Goal: Information Seeking & Learning: Compare options

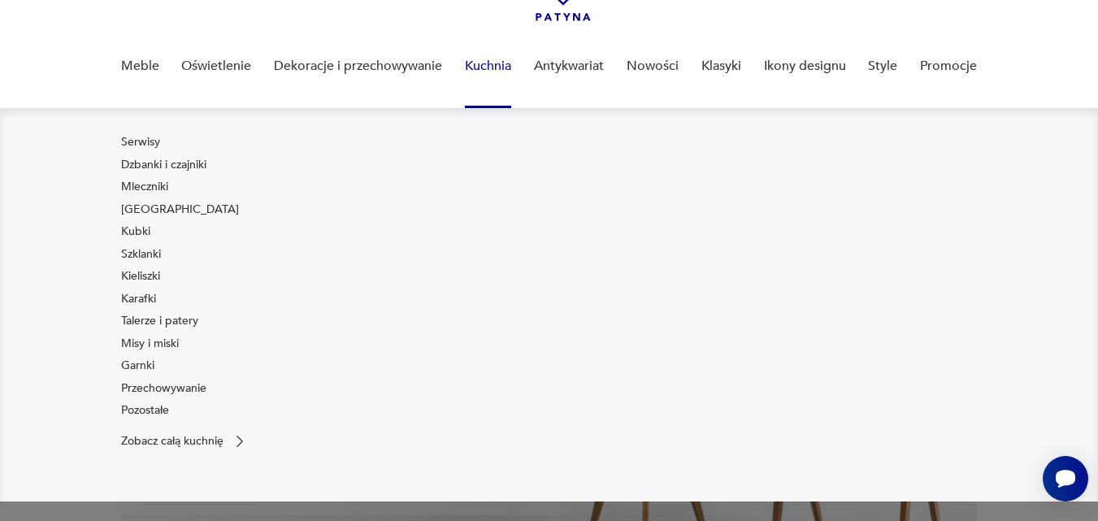
scroll to position [107, 0]
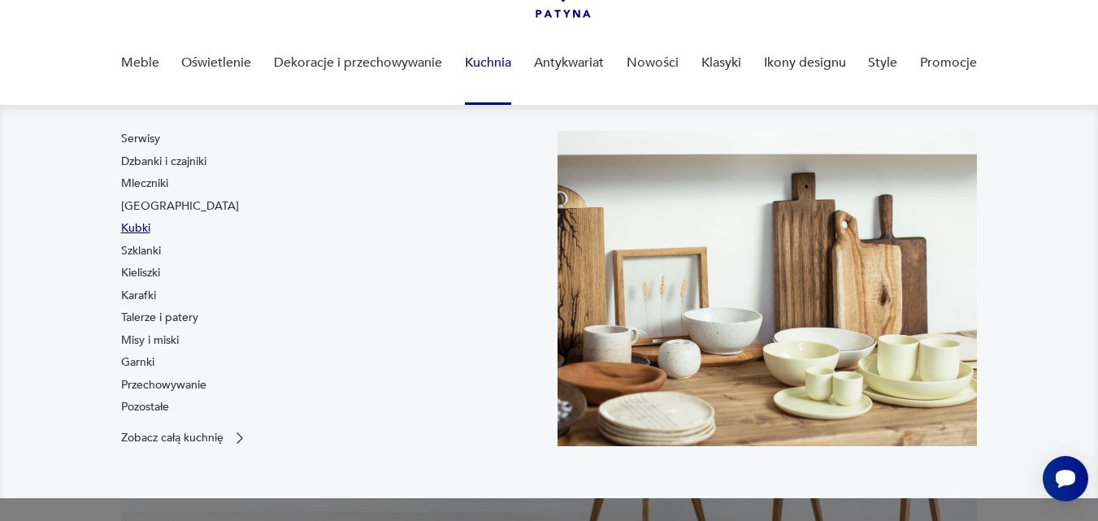
click at [147, 223] on link "Kubki" at bounding box center [135, 228] width 29 height 16
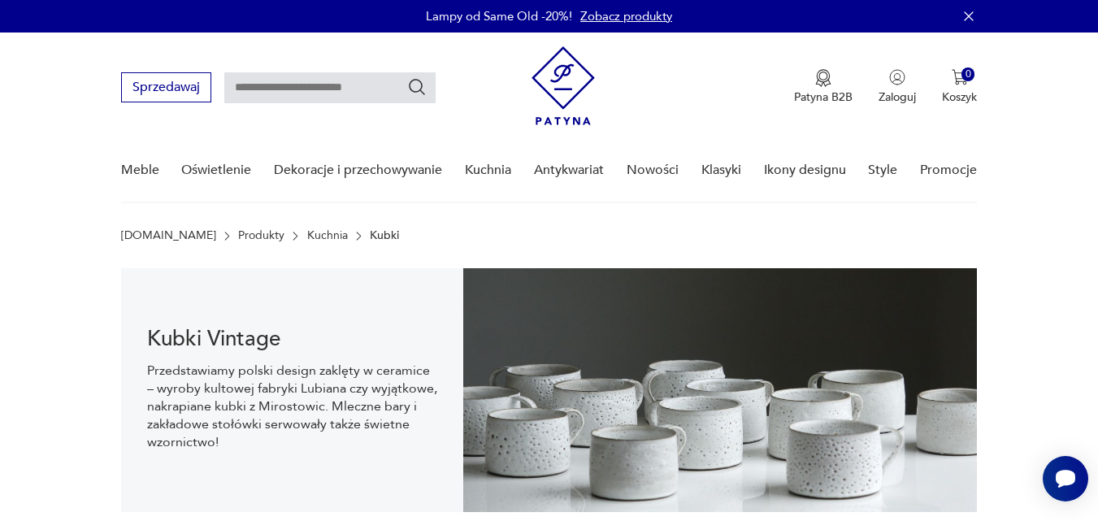
click at [252, 81] on input "text" at bounding box center [329, 87] width 211 height 31
type input "**********"
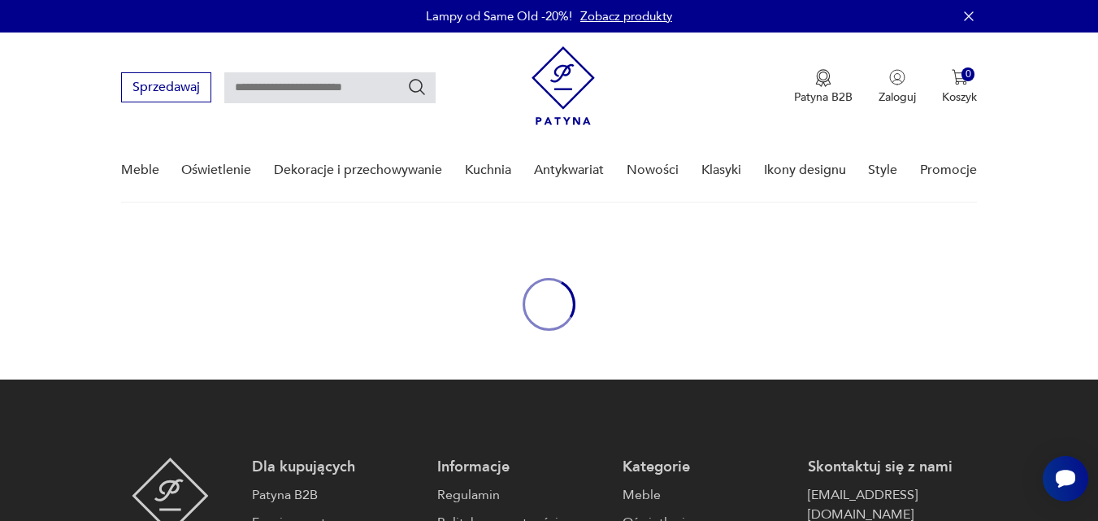
type input "**********"
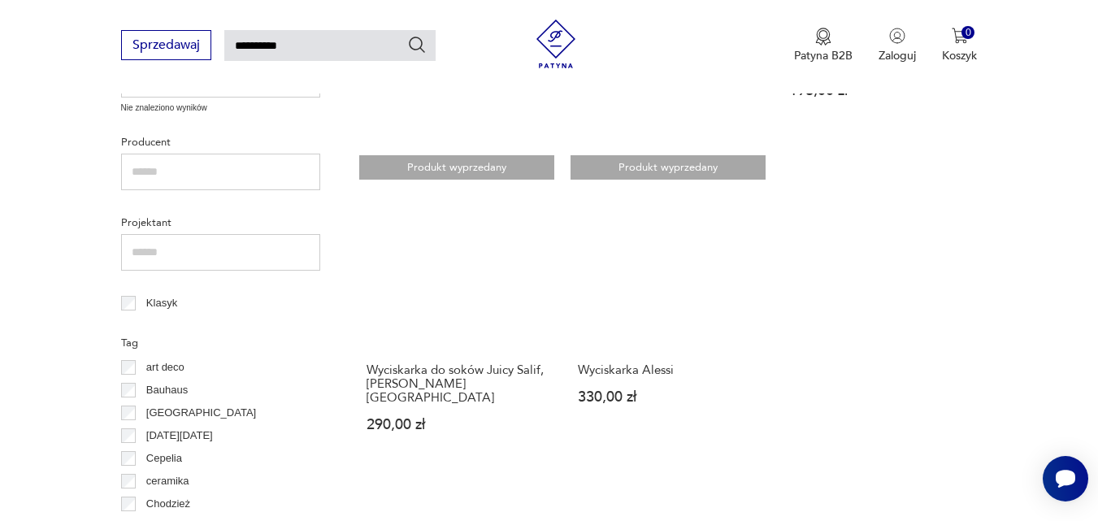
scroll to position [881, 0]
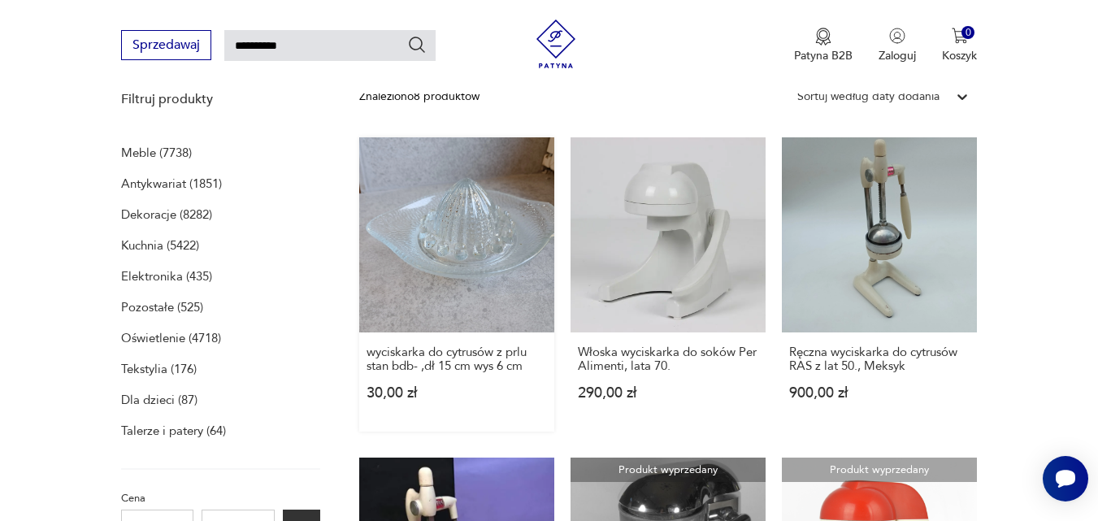
click at [479, 288] on link "wyciskarka do cytrusów z prlu stan bdb- ,dł 15 cm wys 6 cm 30,00 zł" at bounding box center [456, 284] width 195 height 294
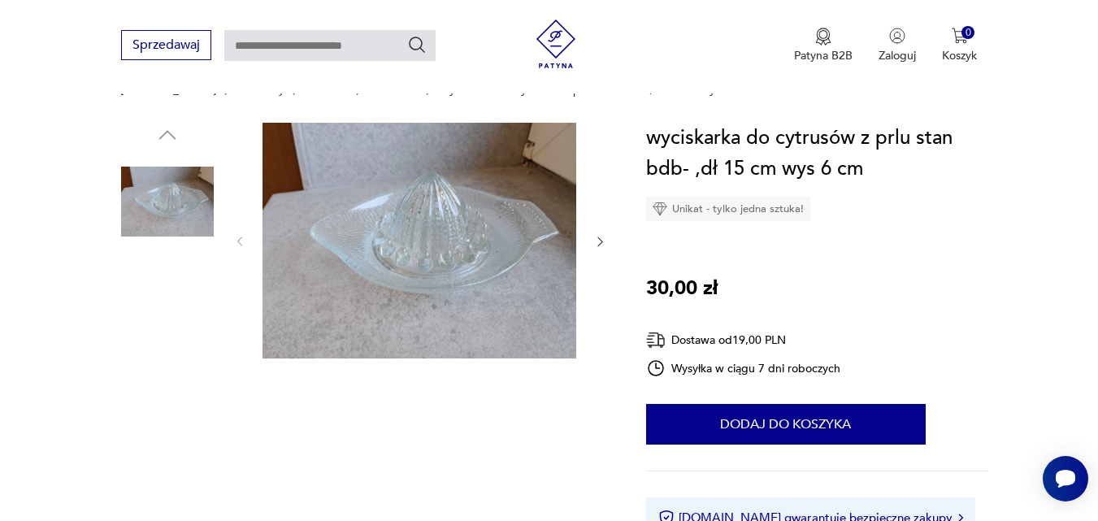
scroll to position [150, 0]
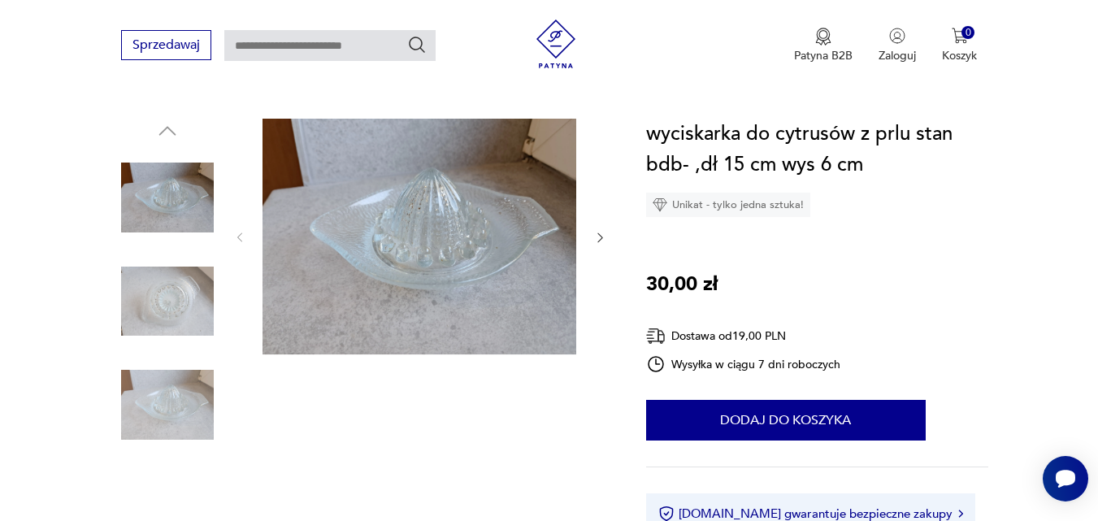
click at [176, 282] on img at bounding box center [167, 301] width 93 height 93
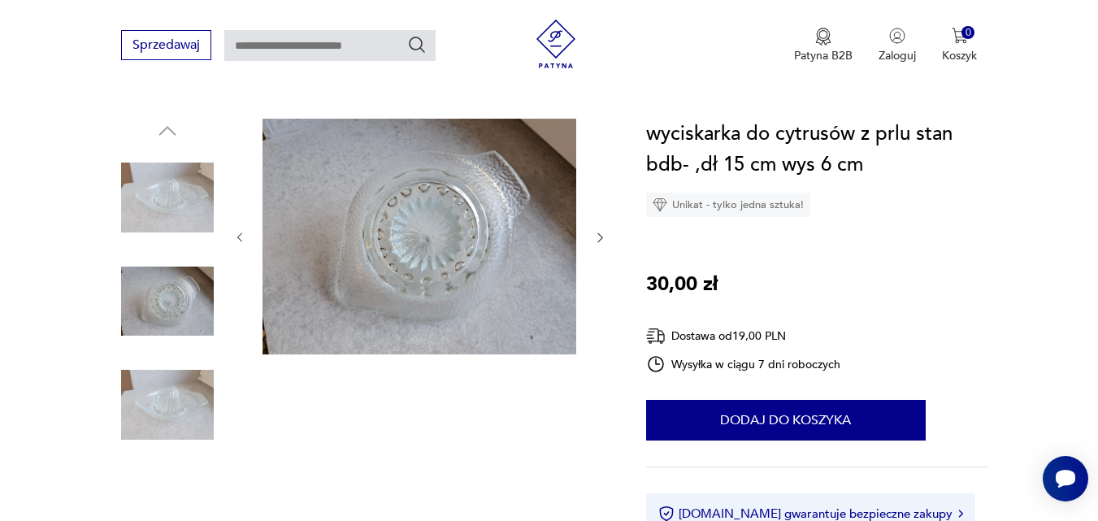
click at [150, 365] on img at bounding box center [167, 404] width 93 height 93
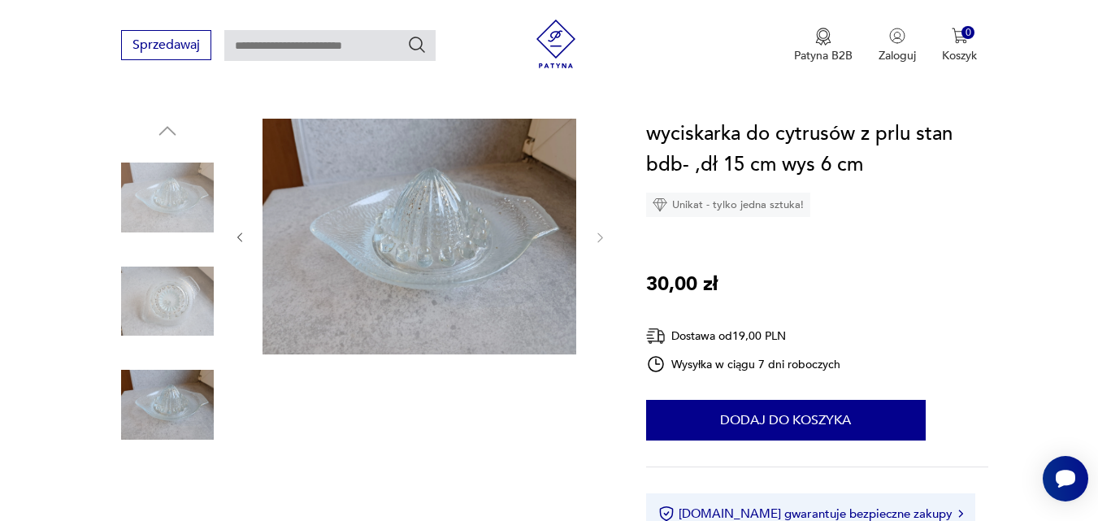
click at [155, 204] on img at bounding box center [167, 197] width 93 height 93
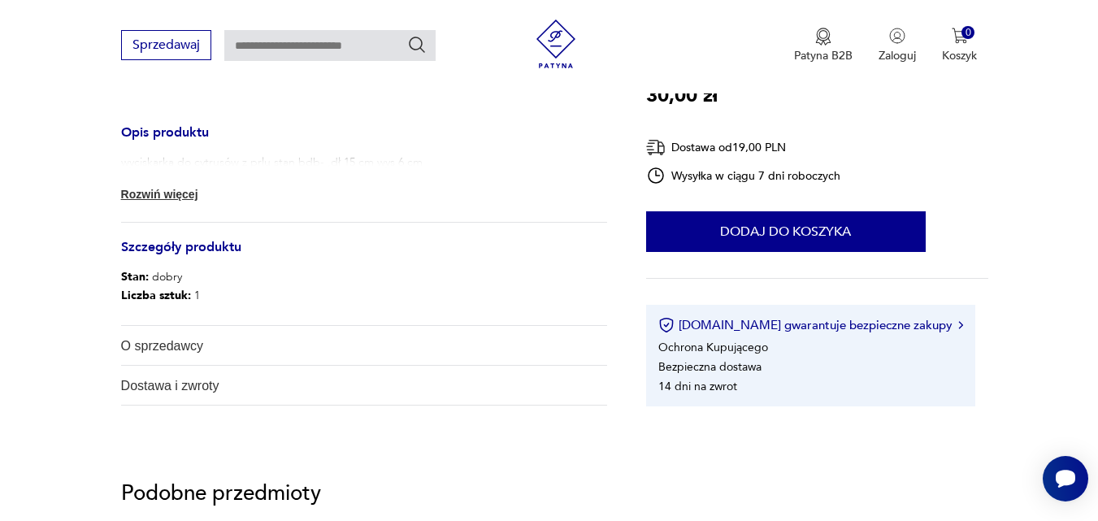
scroll to position [628, 0]
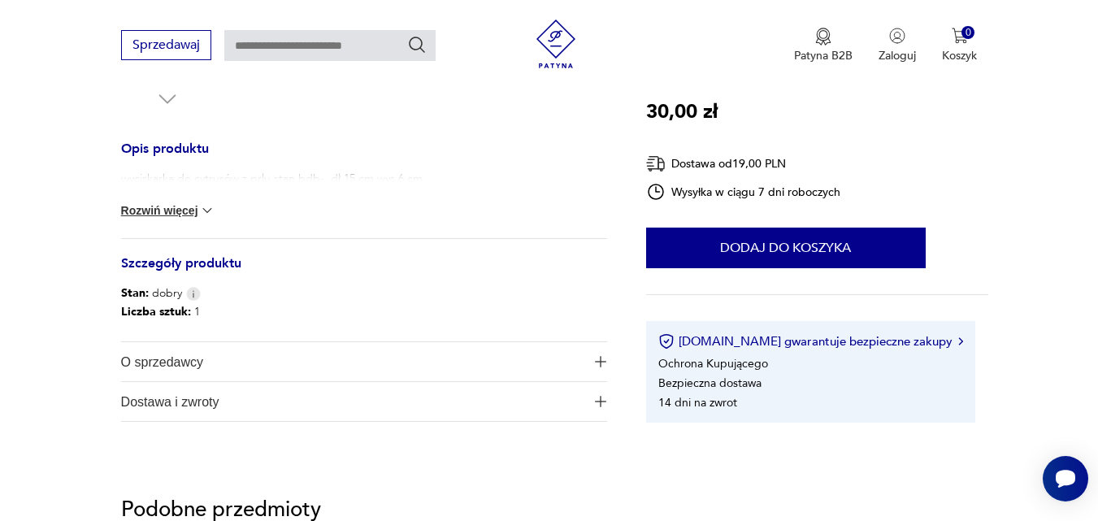
click at [189, 214] on button "Rozwiń więcej" at bounding box center [168, 210] width 94 height 16
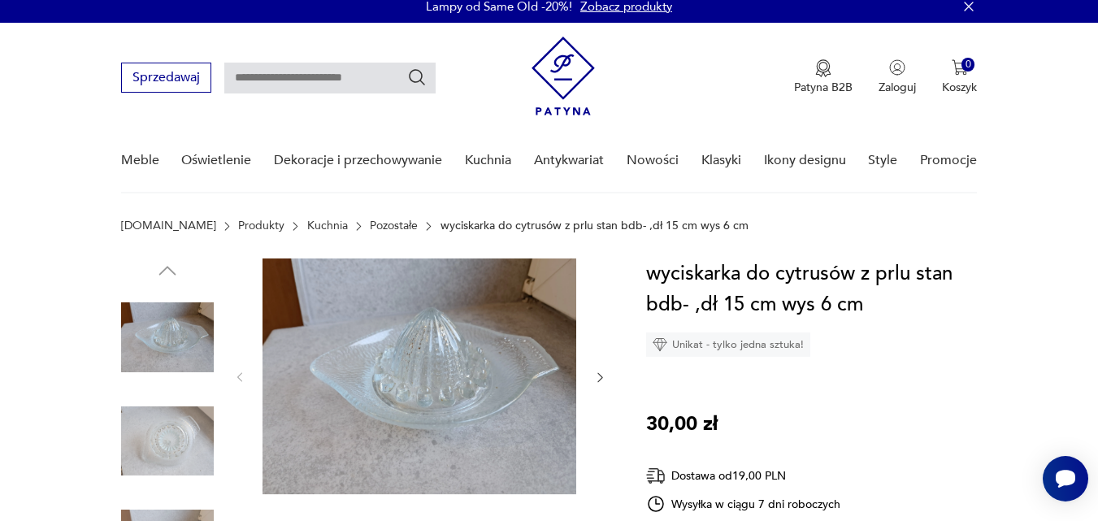
scroll to position [0, 0]
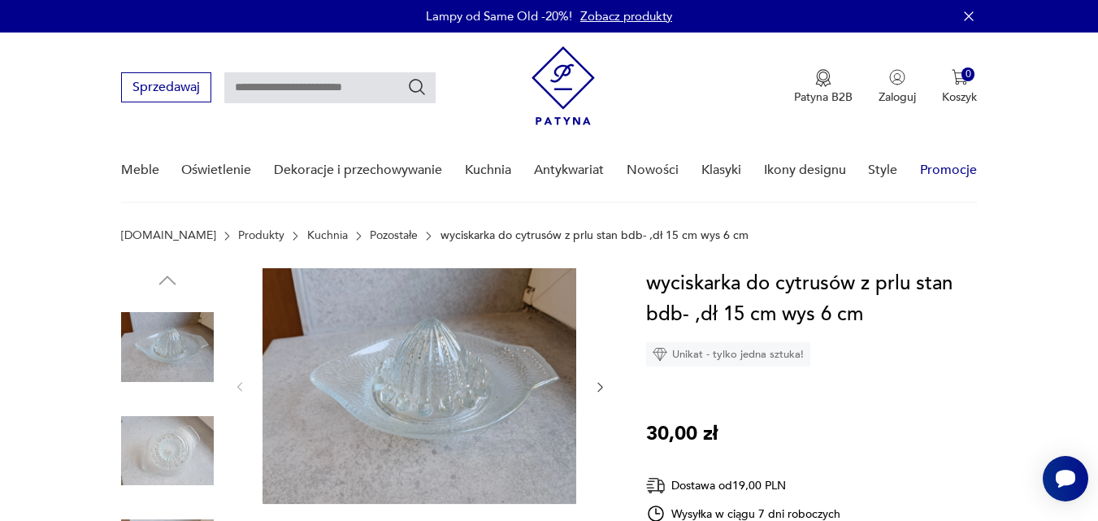
click at [943, 172] on link "Promocje" at bounding box center [948, 170] width 57 height 63
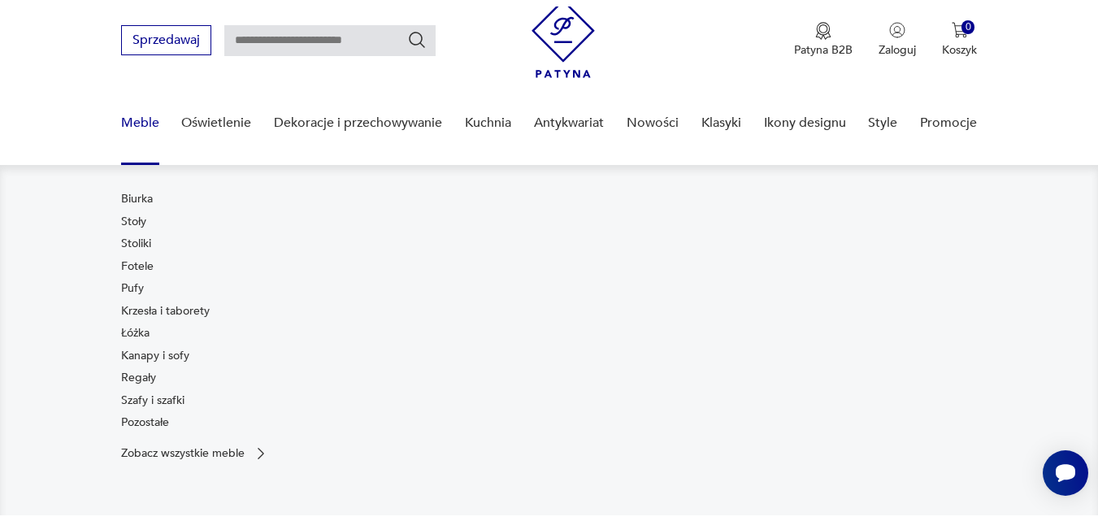
scroll to position [54, 0]
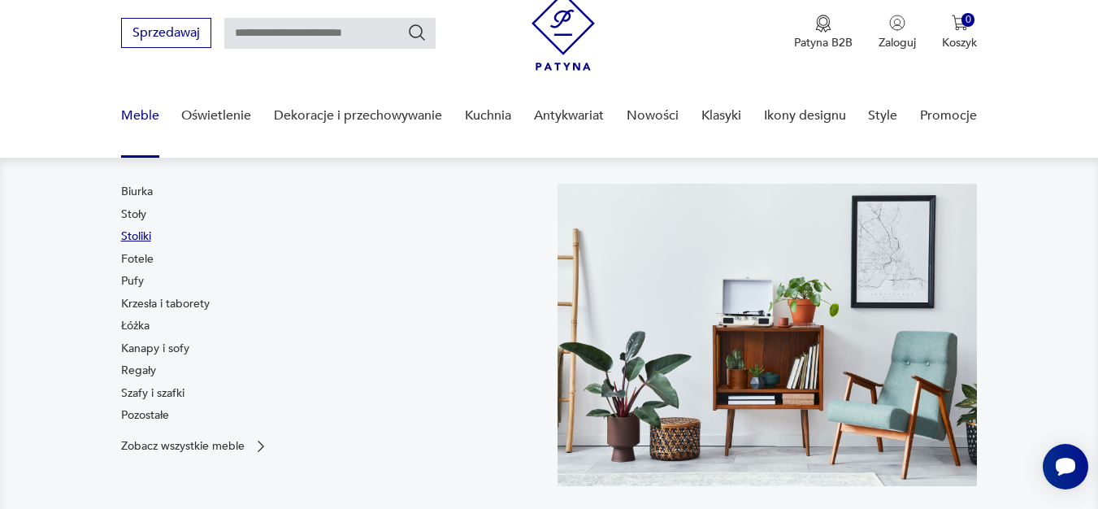
click at [143, 232] on link "Stoliki" at bounding box center [136, 236] width 30 height 16
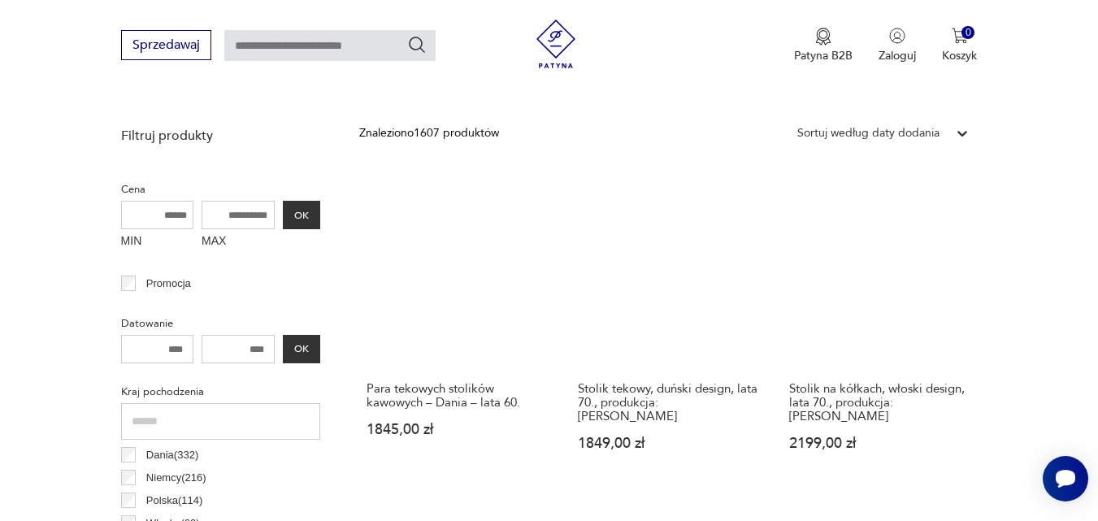
scroll to position [470, 0]
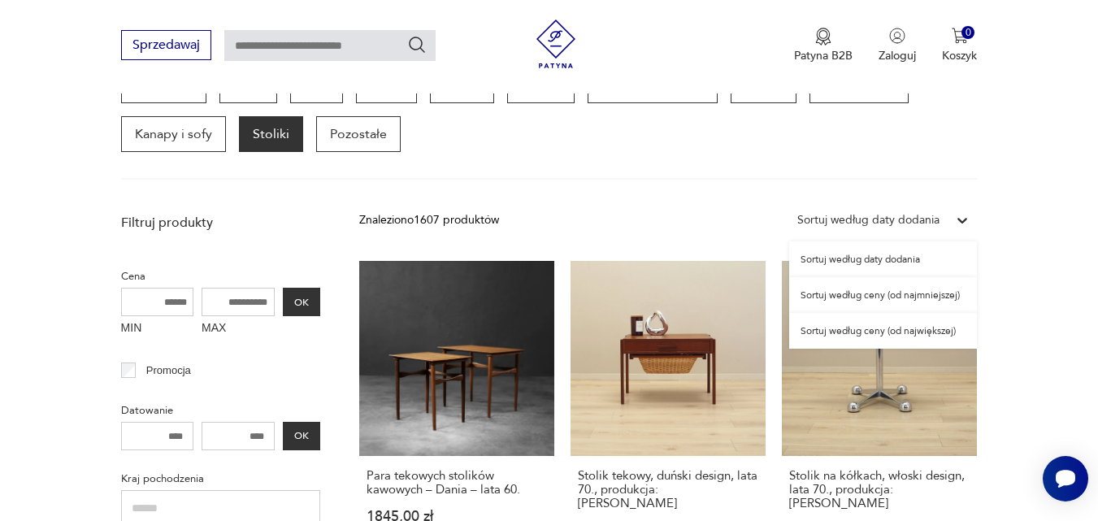
click at [945, 219] on div "Sortuj według daty dodania" at bounding box center [868, 220] width 158 height 21
click at [955, 293] on div "Sortuj według ceny (od najmniejszej)" at bounding box center [883, 295] width 188 height 36
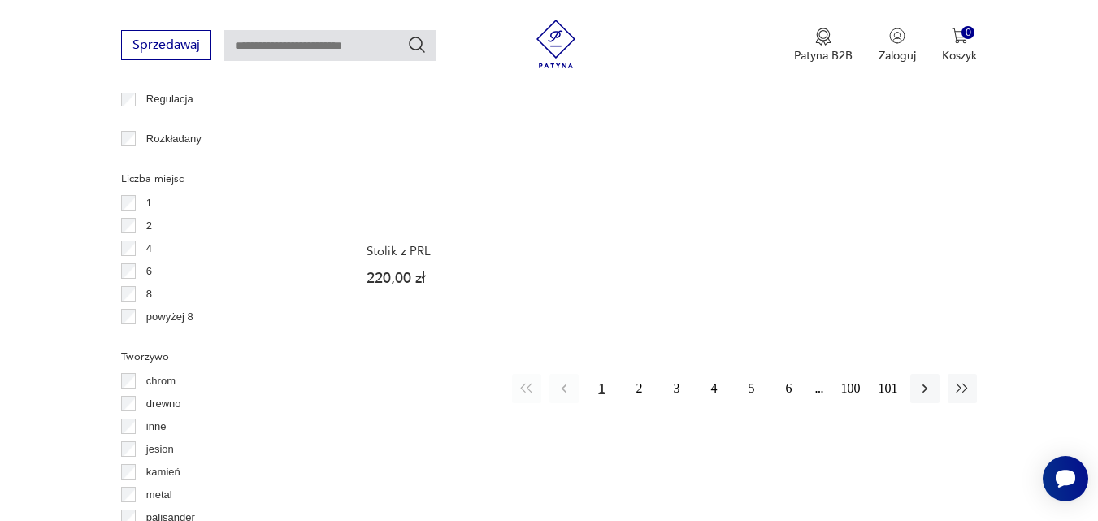
scroll to position [2314, 0]
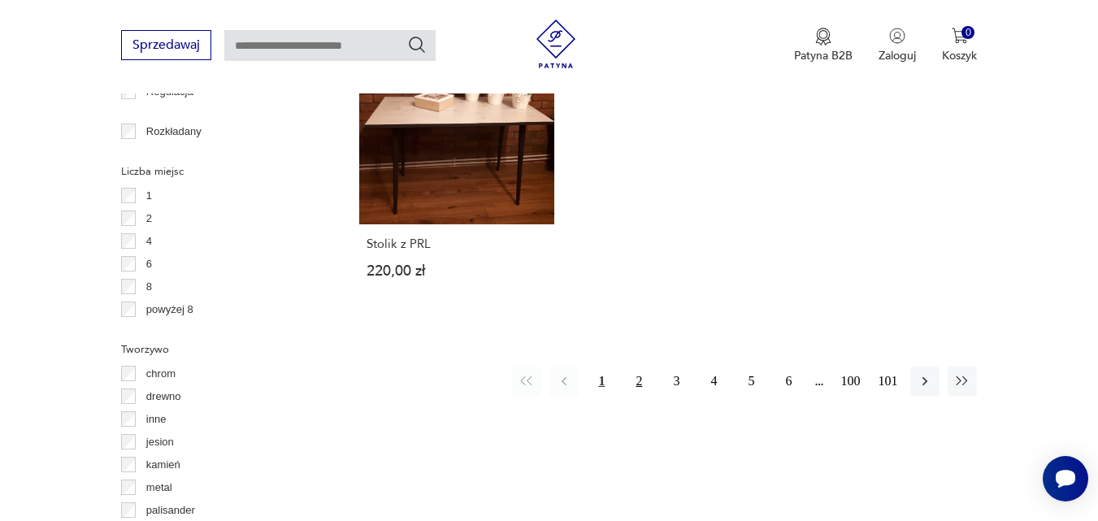
click at [636, 378] on button "2" at bounding box center [638, 380] width 29 height 29
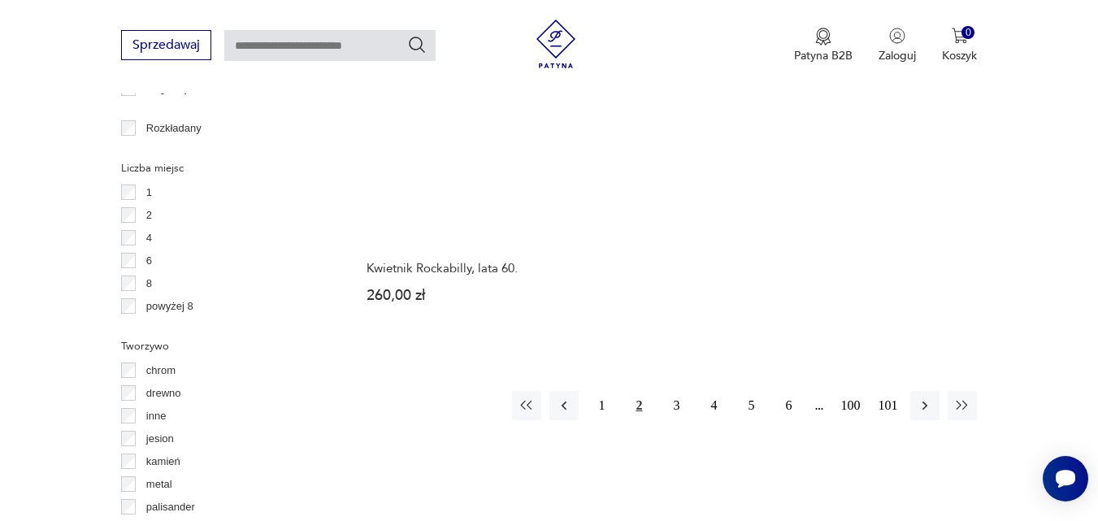
scroll to position [2319, 0]
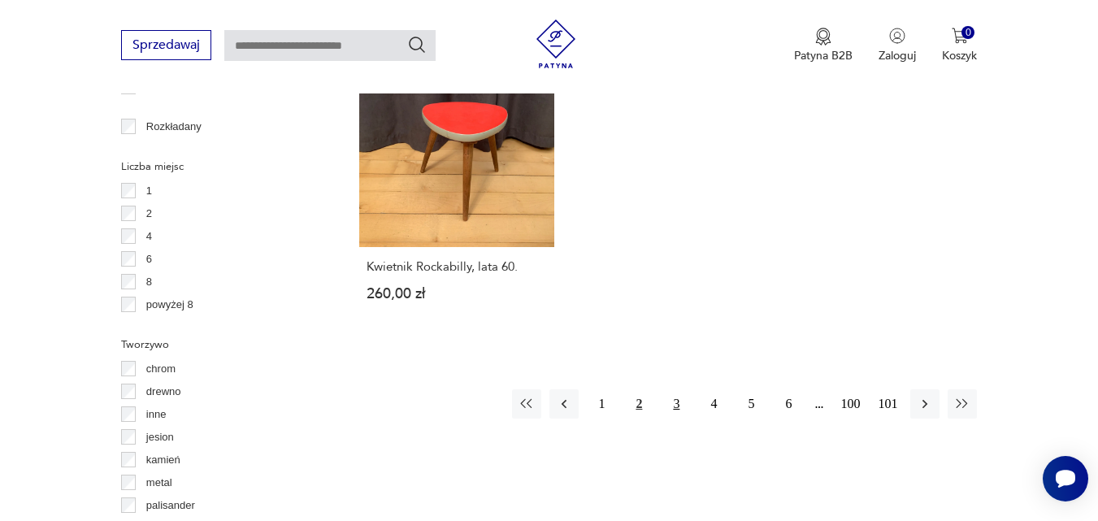
click at [674, 405] on button "3" at bounding box center [675, 403] width 29 height 29
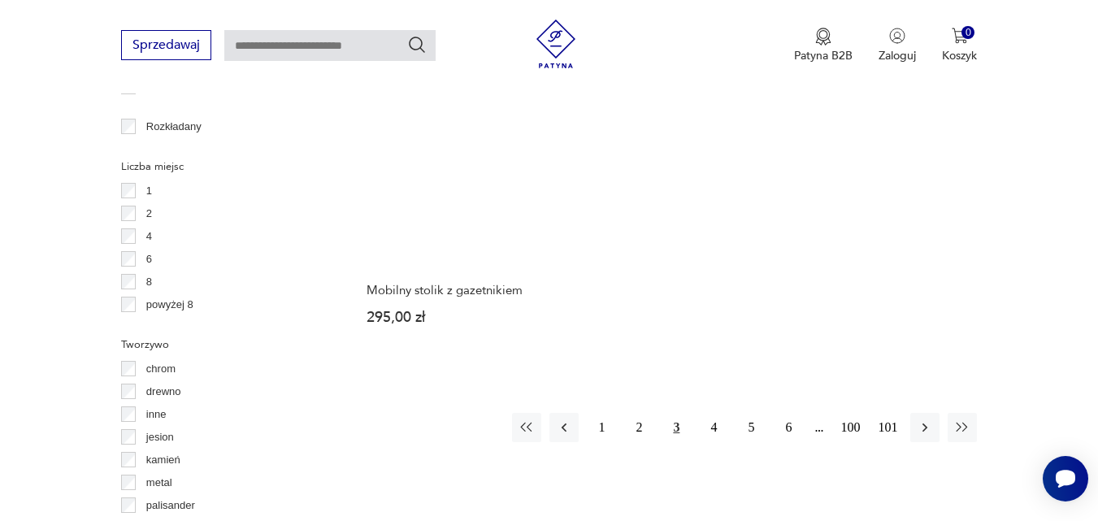
scroll to position [2321, 0]
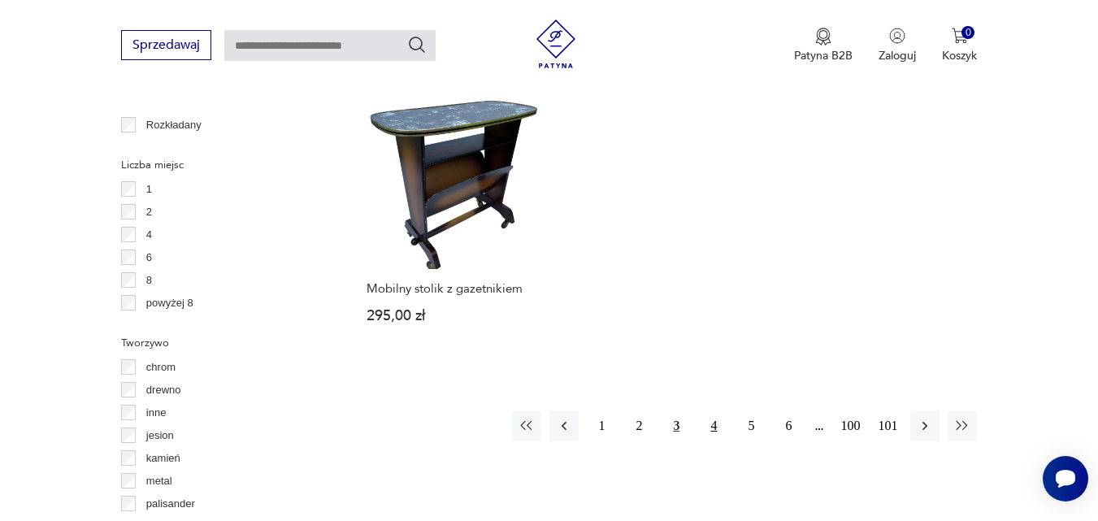
click at [706, 411] on button "4" at bounding box center [713, 425] width 29 height 29
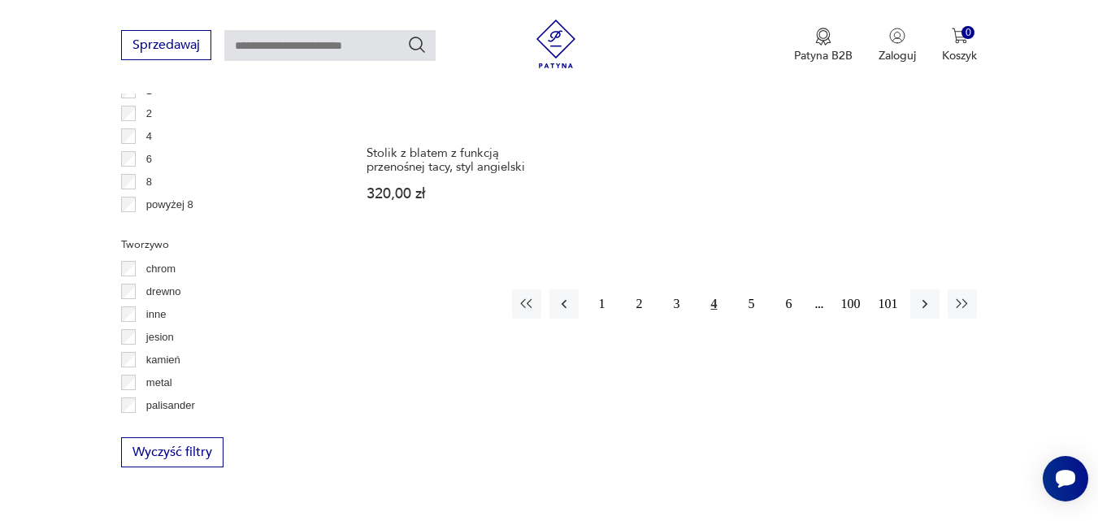
scroll to position [2420, 0]
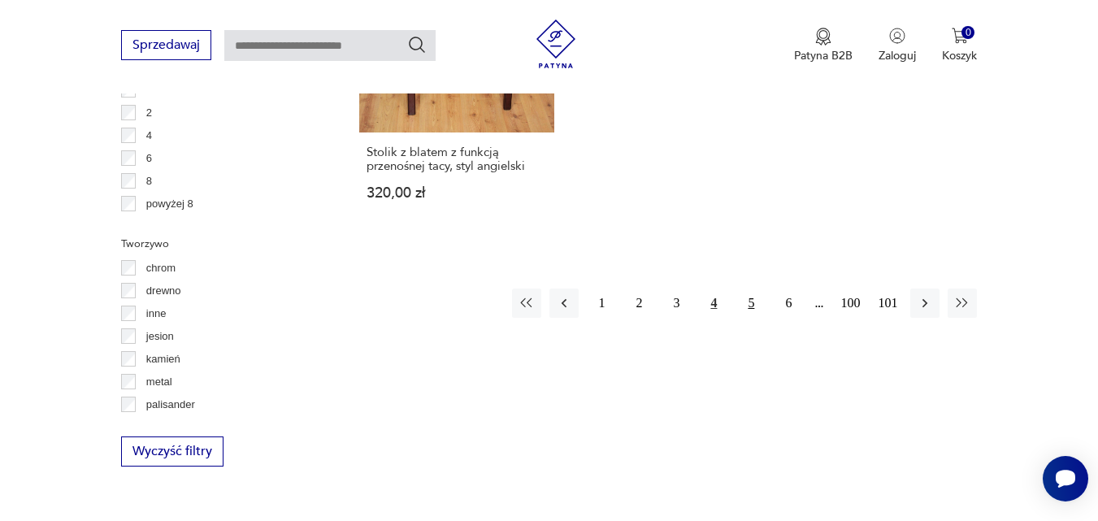
click at [748, 302] on button "5" at bounding box center [750, 302] width 29 height 29
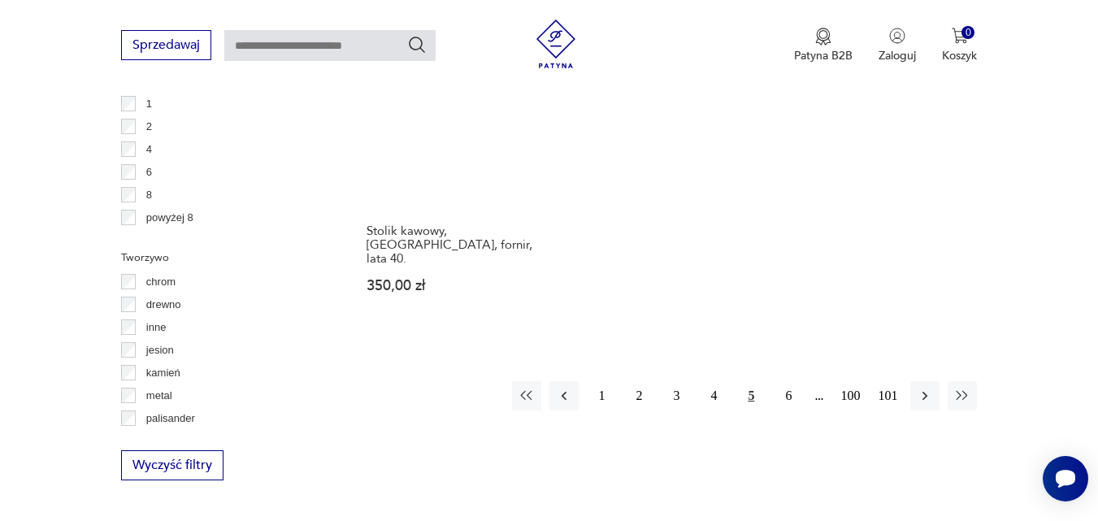
scroll to position [2413, 0]
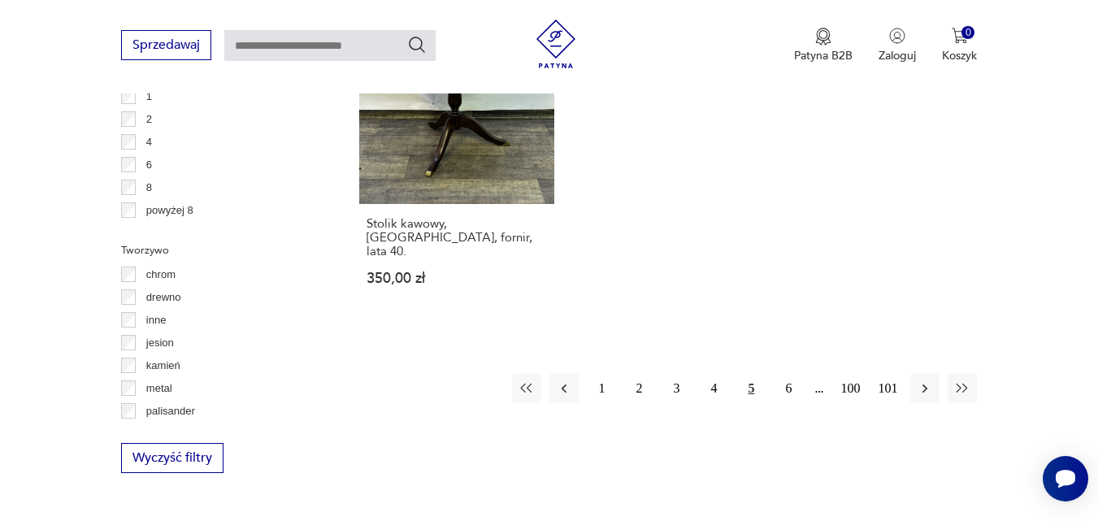
click at [751, 374] on button "5" at bounding box center [750, 388] width 29 height 29
click at [756, 374] on button "5" at bounding box center [750, 388] width 29 height 29
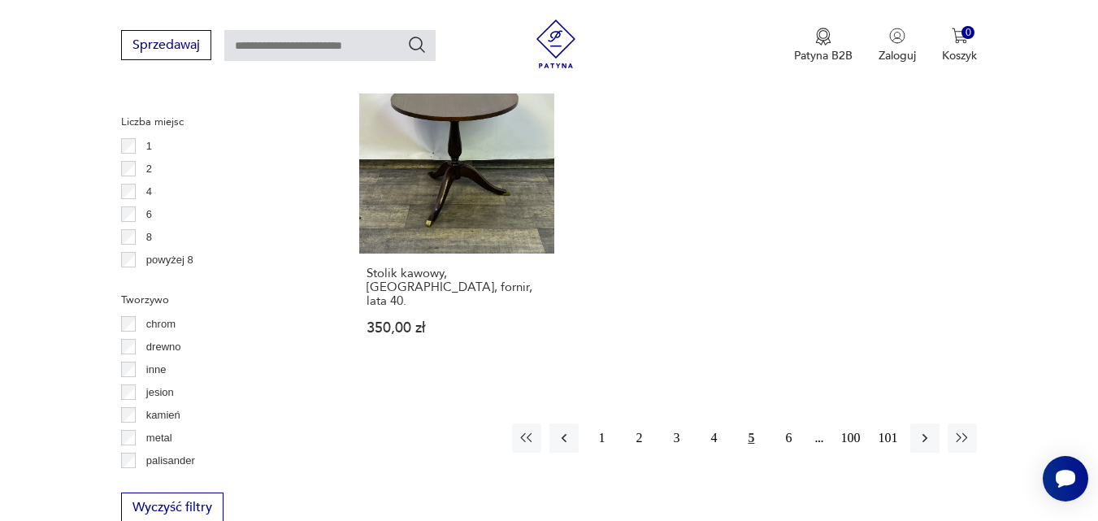
scroll to position [2343, 0]
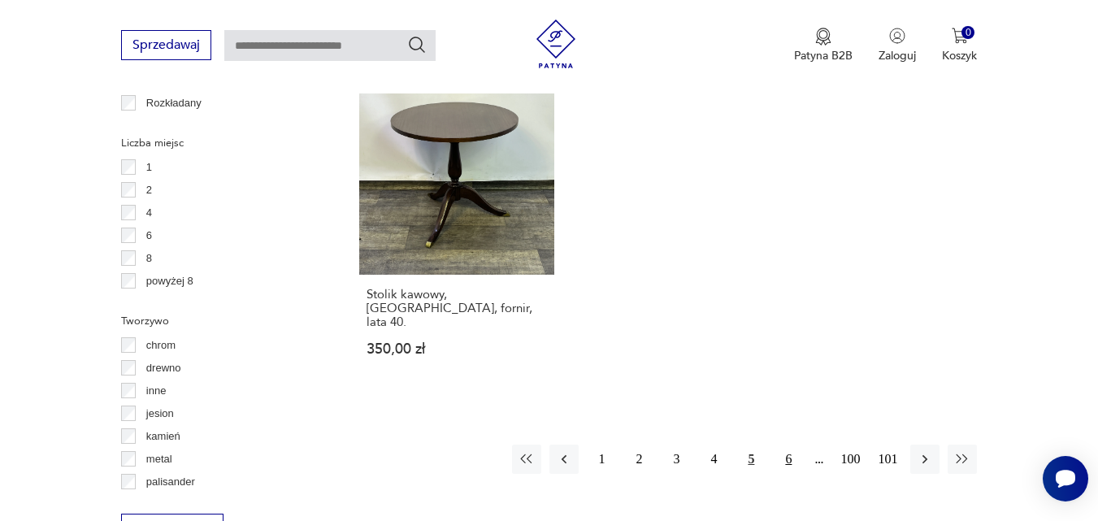
click at [791, 444] on button "6" at bounding box center [788, 458] width 29 height 29
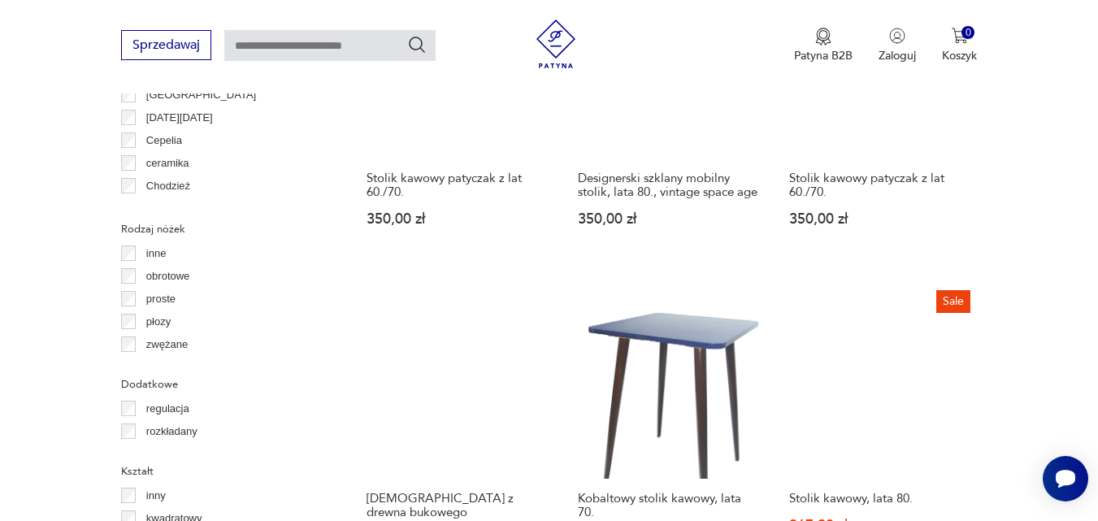
scroll to position [1878, 0]
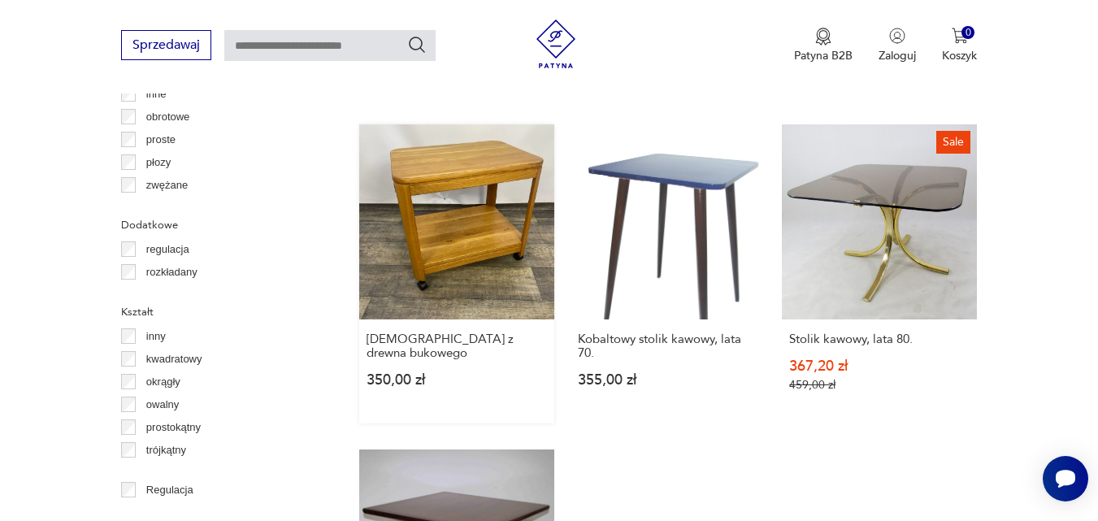
click at [467, 215] on link "Stolik z drewna bukowego 350,00 zł" at bounding box center [456, 273] width 195 height 299
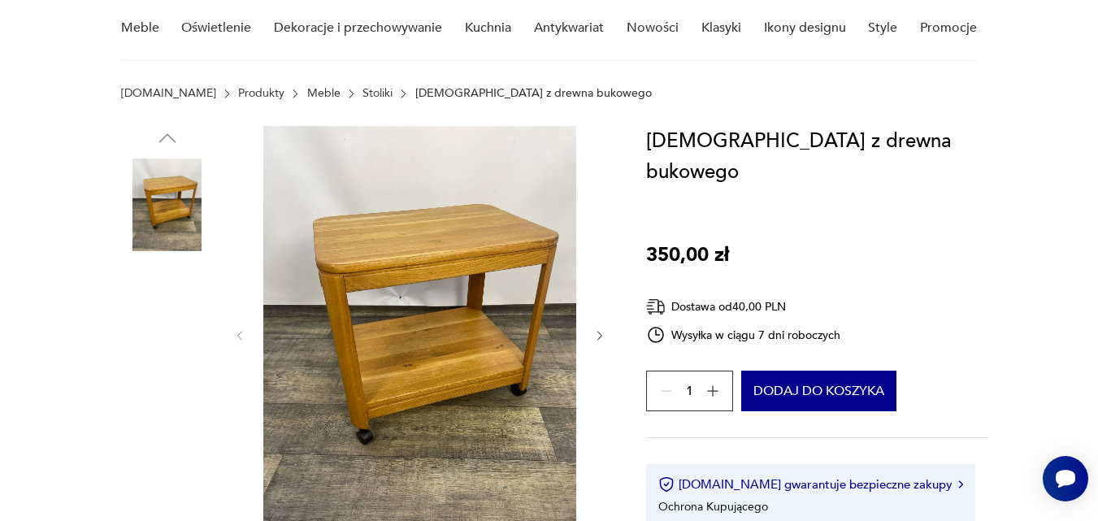
scroll to position [144, 0]
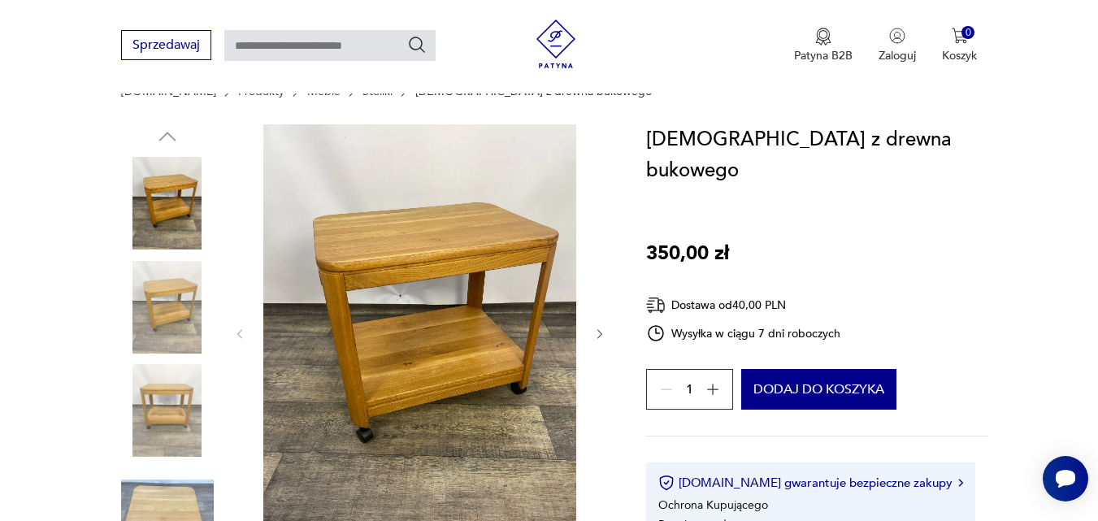
click at [154, 293] on img at bounding box center [167, 307] width 93 height 93
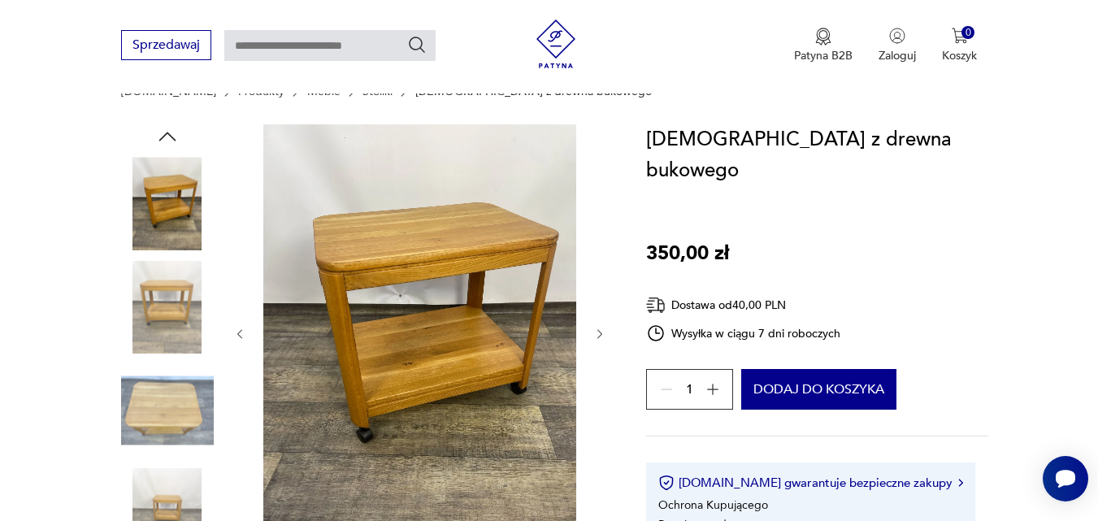
click at [167, 301] on img at bounding box center [167, 307] width 93 height 93
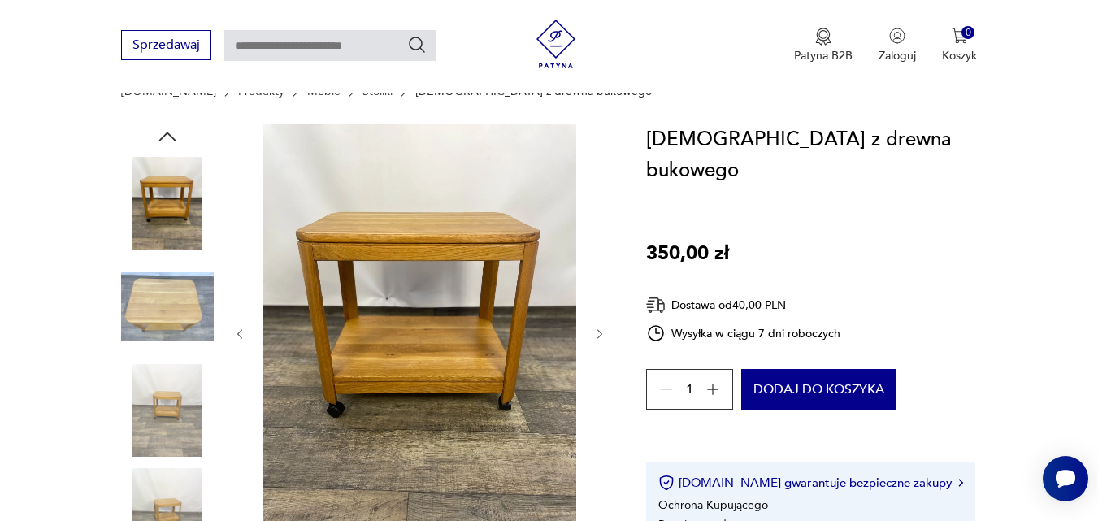
click at [167, 301] on img at bounding box center [167, 307] width 93 height 93
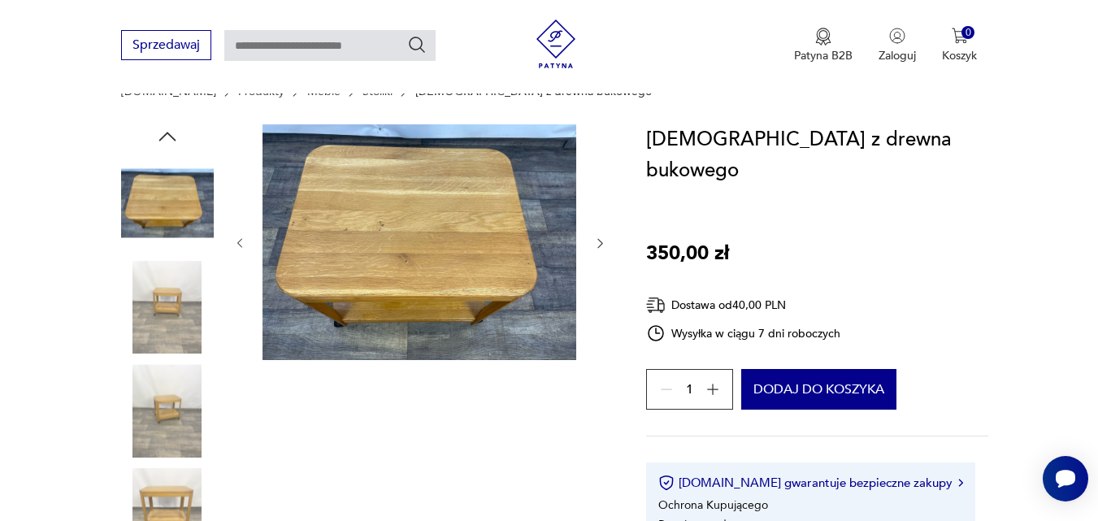
click at [167, 301] on img at bounding box center [167, 307] width 93 height 93
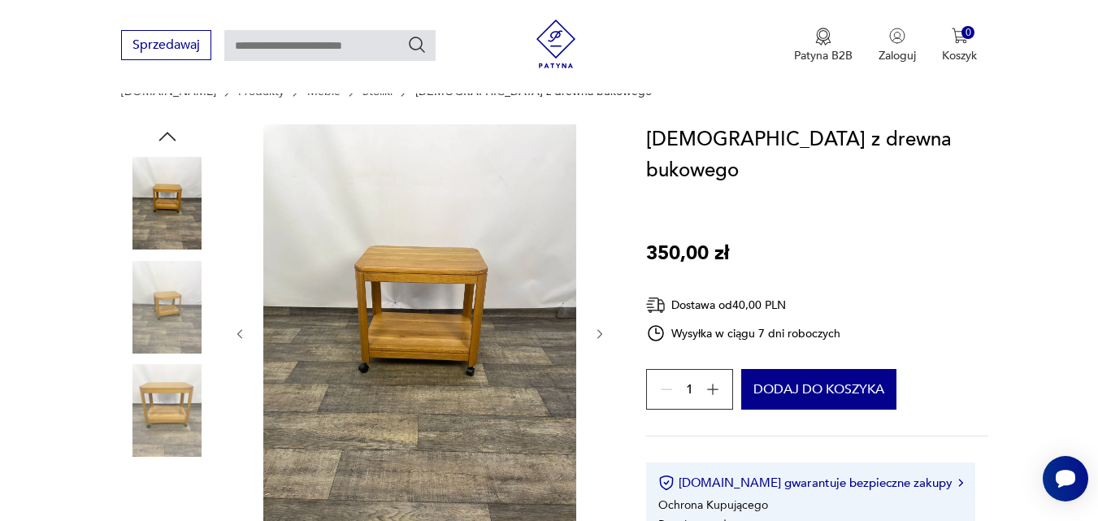
click at [167, 301] on img at bounding box center [167, 307] width 93 height 93
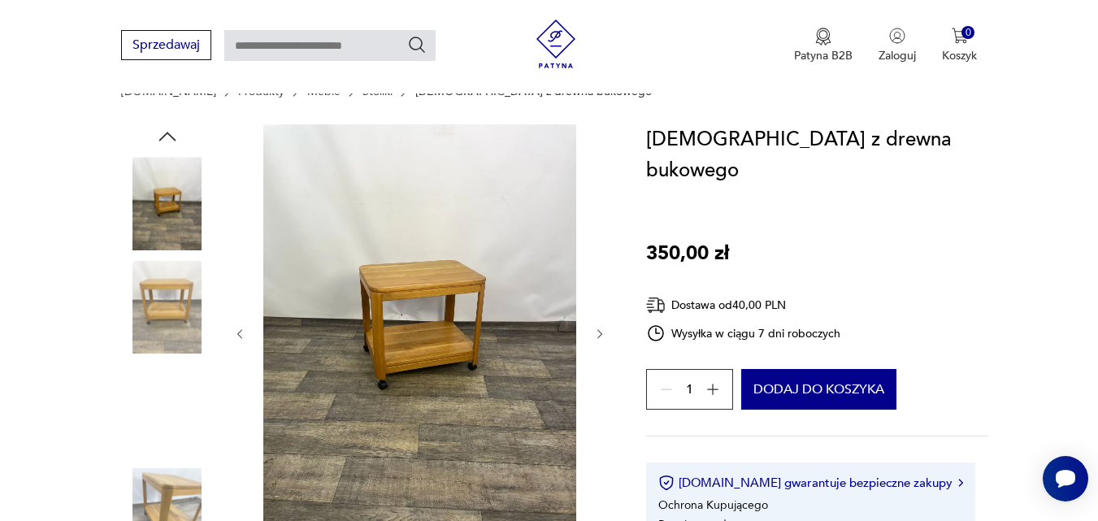
click at [167, 301] on img at bounding box center [167, 307] width 93 height 93
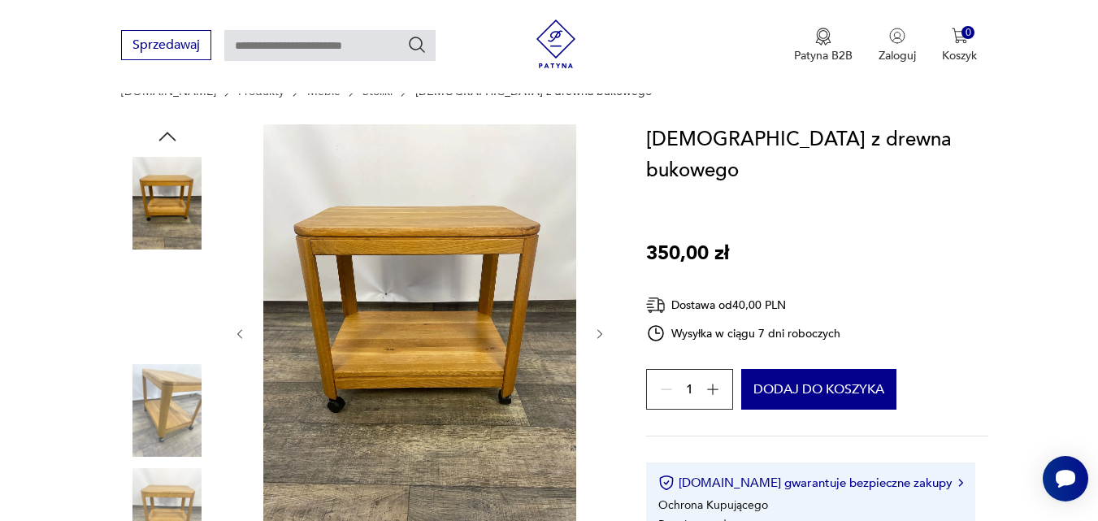
click at [166, 302] on img at bounding box center [167, 307] width 93 height 93
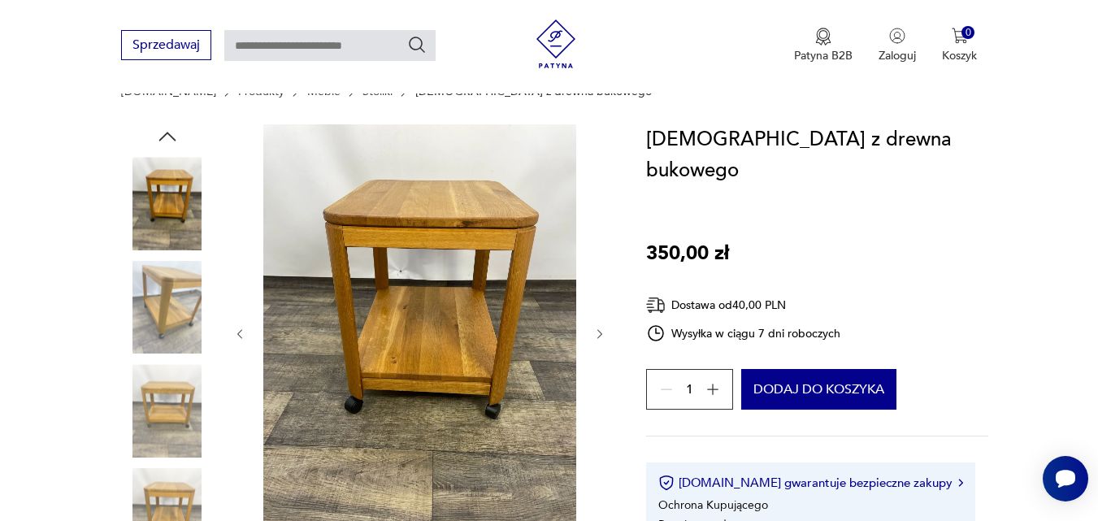
click at [166, 302] on img at bounding box center [167, 307] width 93 height 93
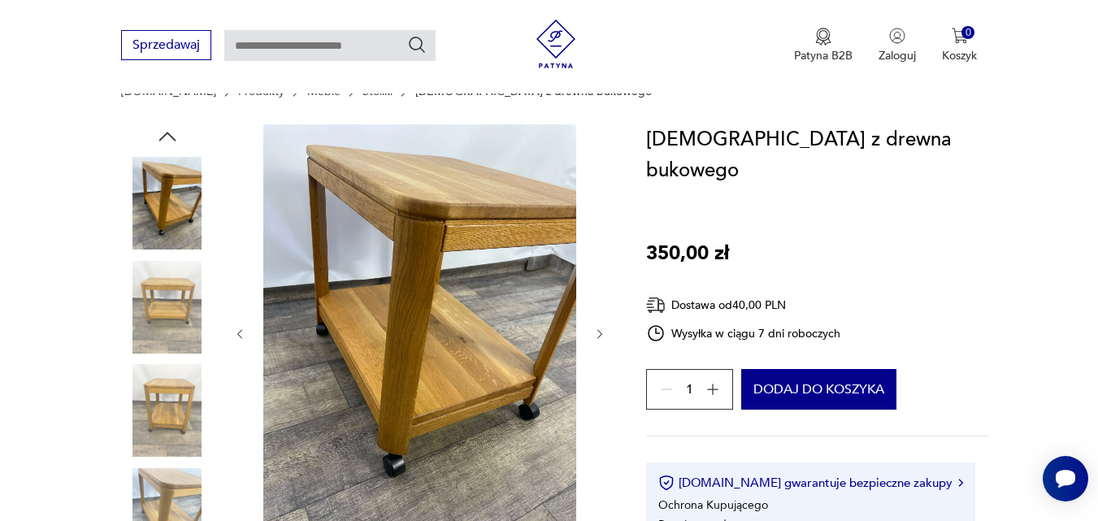
click at [166, 302] on img at bounding box center [167, 307] width 93 height 93
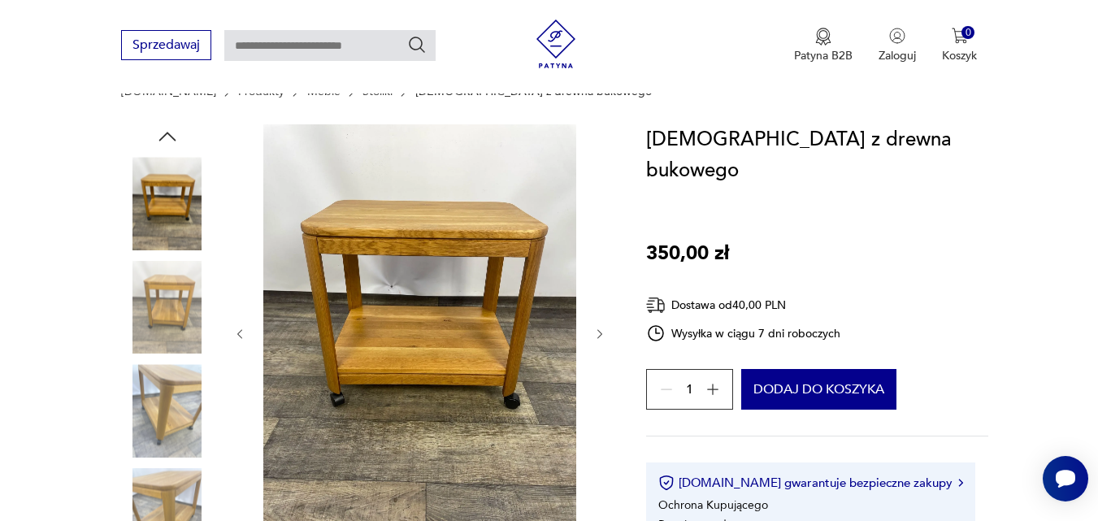
click at [166, 303] on img at bounding box center [167, 307] width 93 height 93
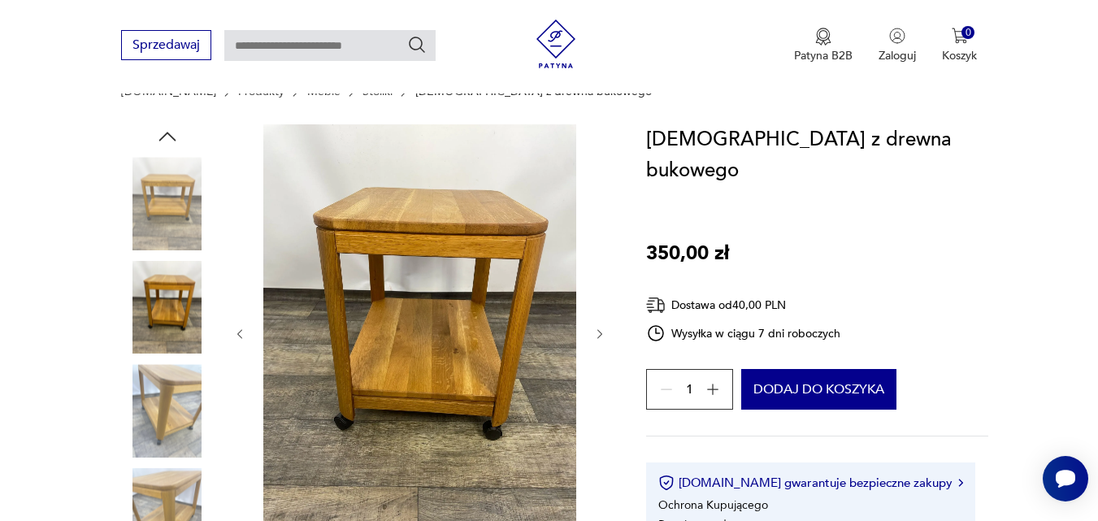
click at [165, 304] on img at bounding box center [167, 307] width 93 height 93
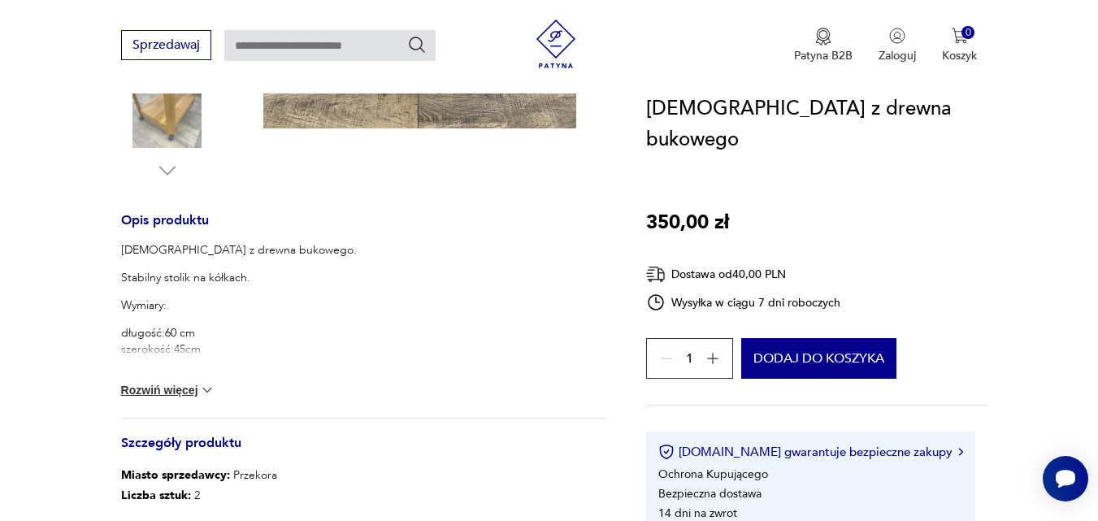
scroll to position [561, 0]
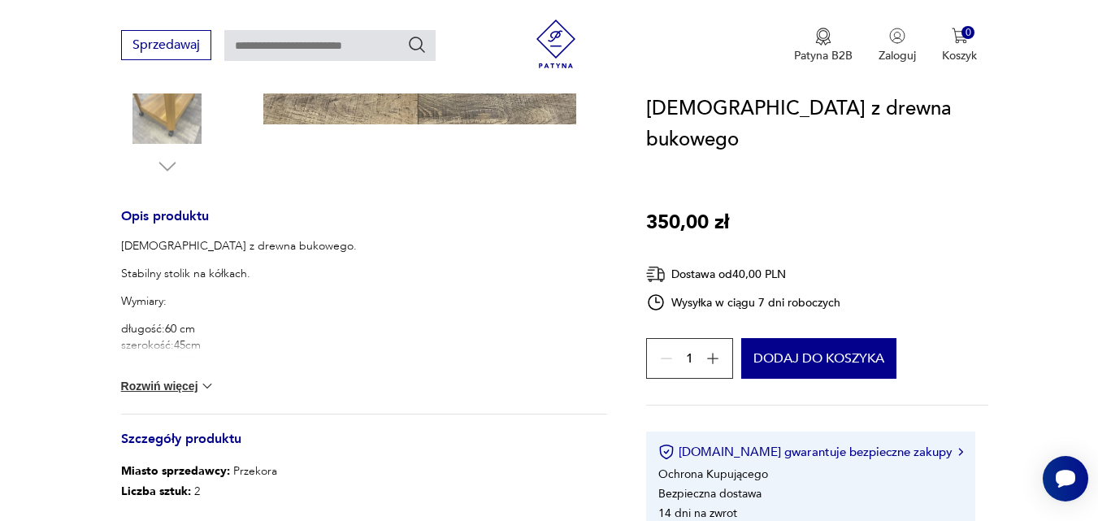
click at [199, 384] on img at bounding box center [207, 386] width 16 height 16
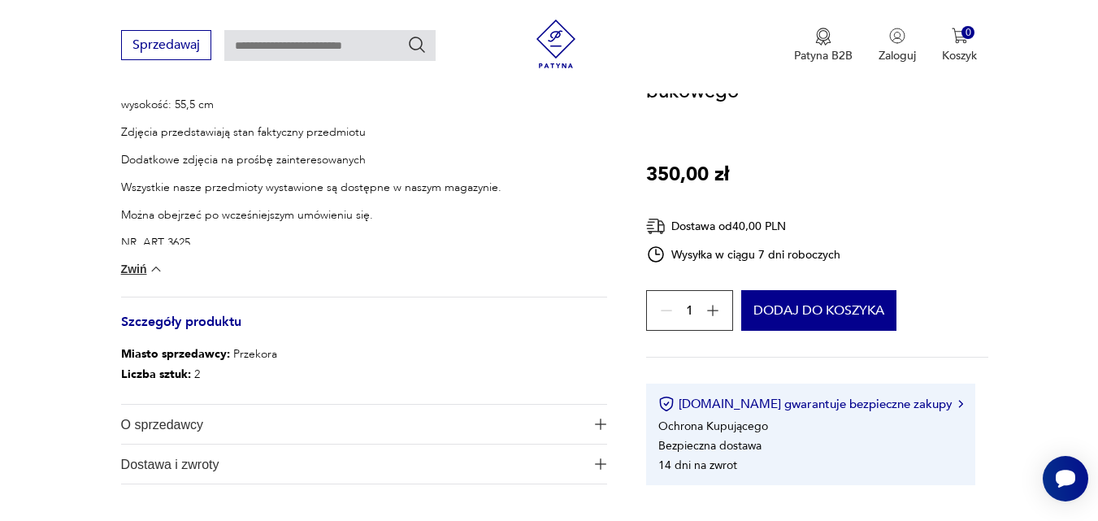
scroll to position [821, 0]
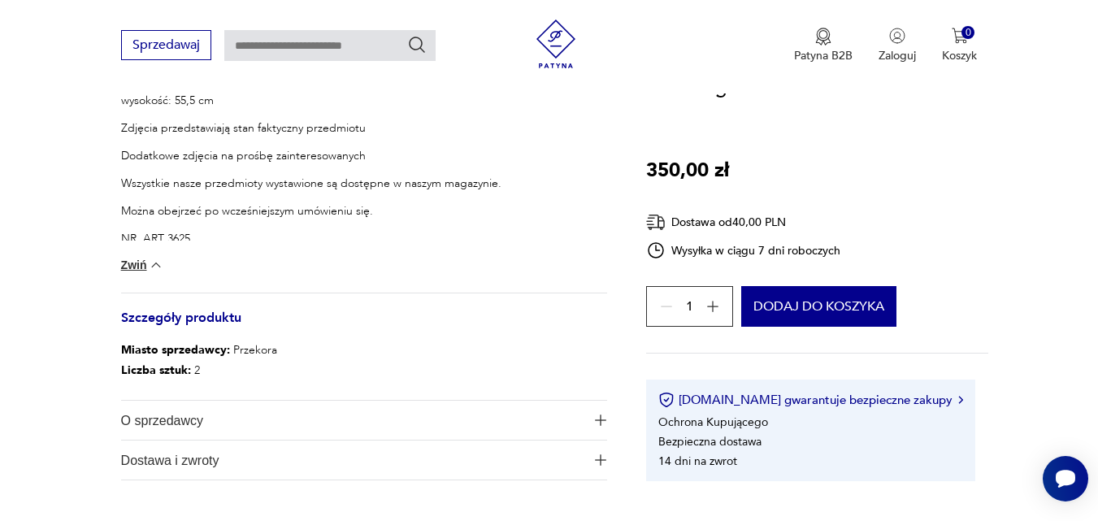
click at [597, 406] on button "O sprzedawcy" at bounding box center [364, 420] width 486 height 39
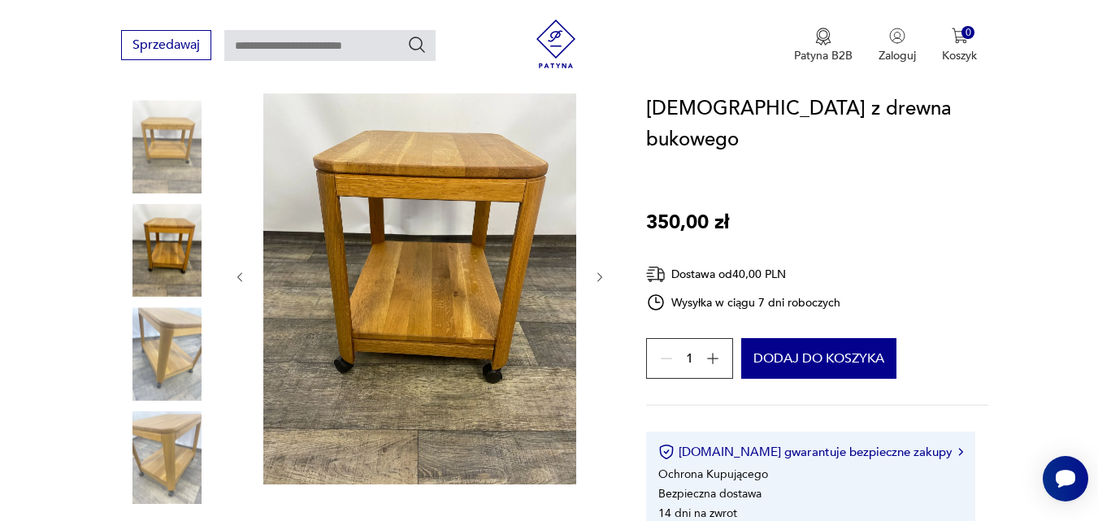
scroll to position [188, 0]
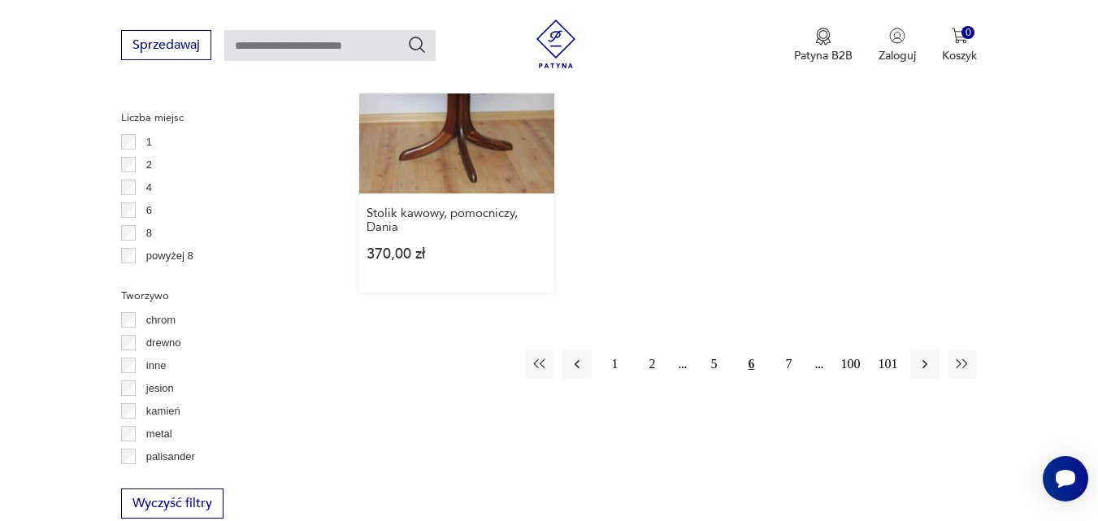
scroll to position [2400, 0]
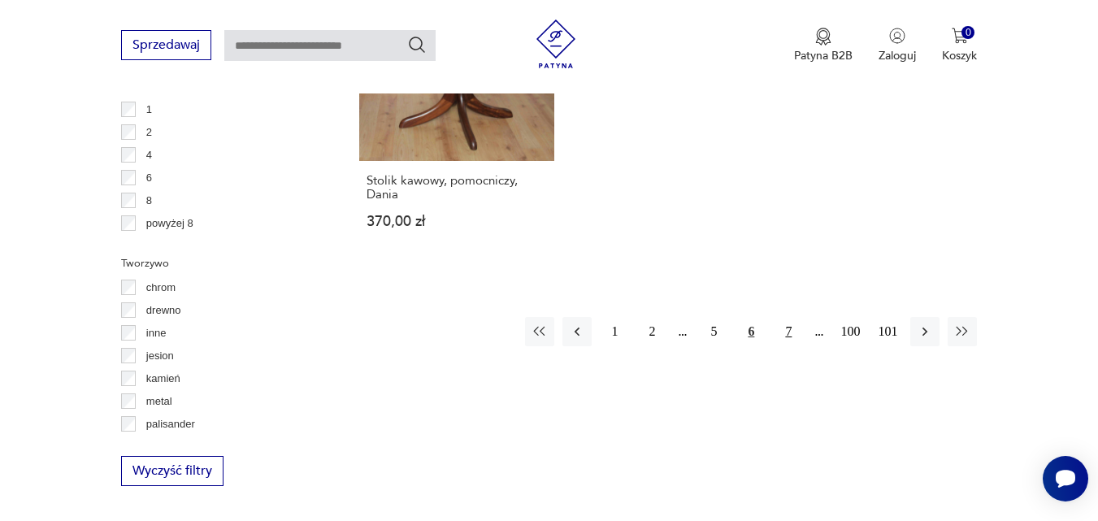
click at [782, 330] on button "7" at bounding box center [788, 331] width 29 height 29
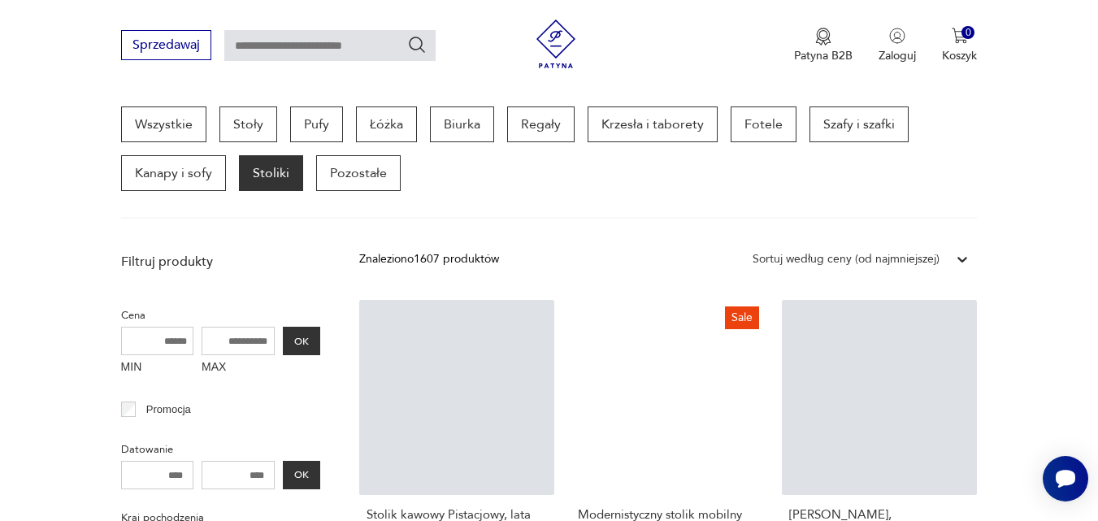
scroll to position [614, 0]
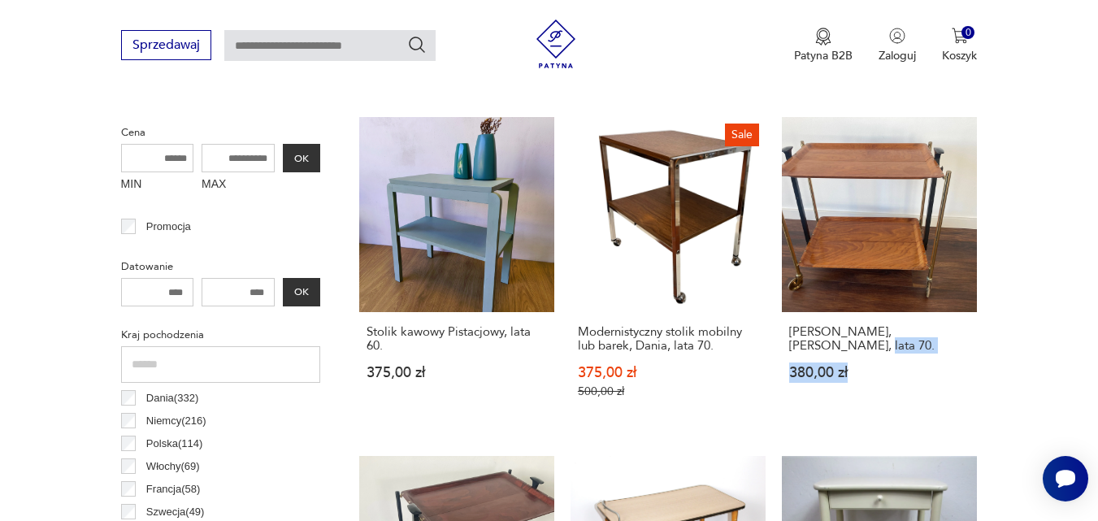
drag, startPoint x: 1001, startPoint y: 337, endPoint x: 1078, endPoint y: 365, distance: 82.0
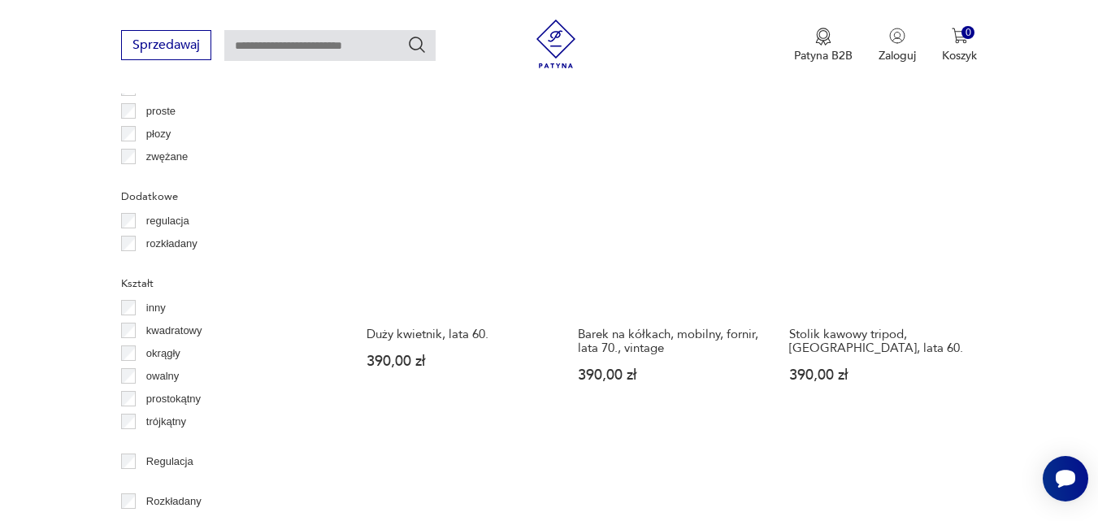
scroll to position [1949, 0]
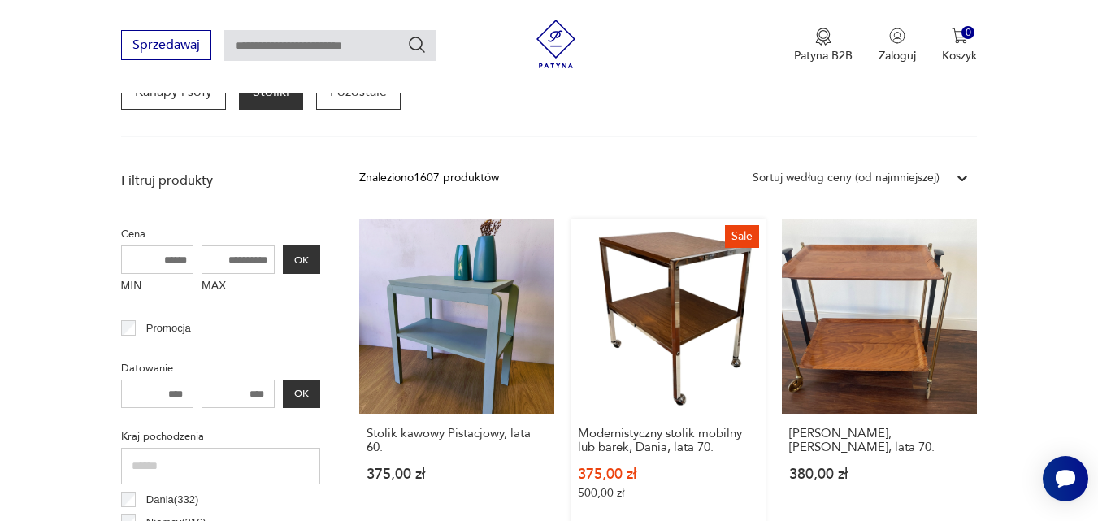
click at [682, 334] on link "Sale Modernistyczny stolik mobilny lub barek, Dania, lata 70. 375,00 zł 500,00 …" at bounding box center [667, 375] width 195 height 313
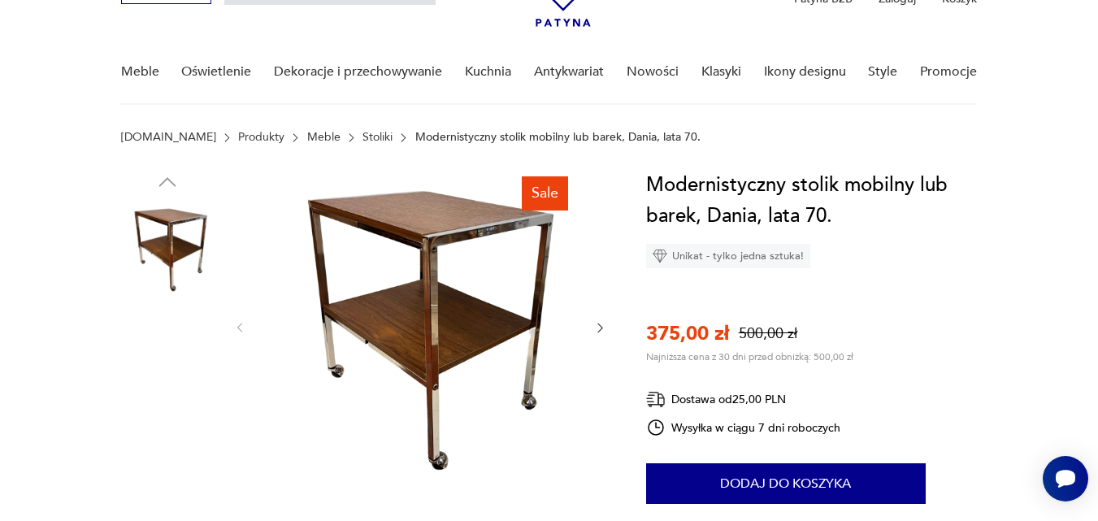
scroll to position [102, 0]
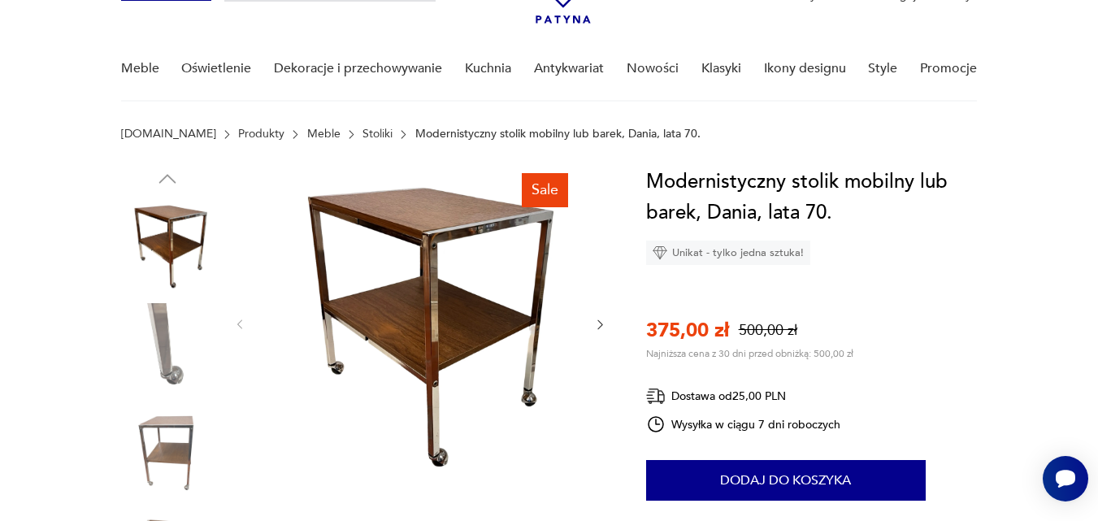
click at [171, 323] on img at bounding box center [167, 349] width 93 height 93
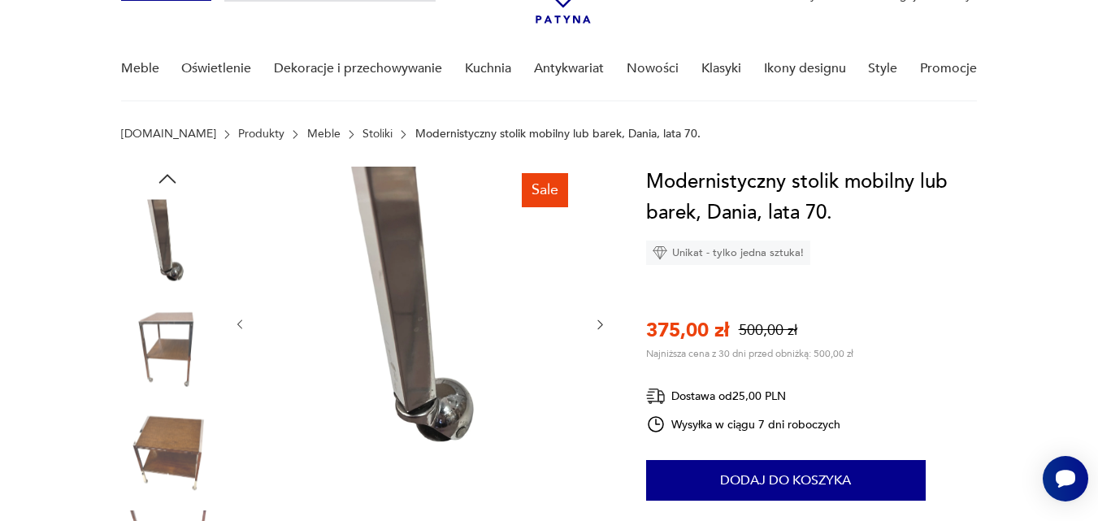
click at [169, 334] on img at bounding box center [167, 349] width 93 height 93
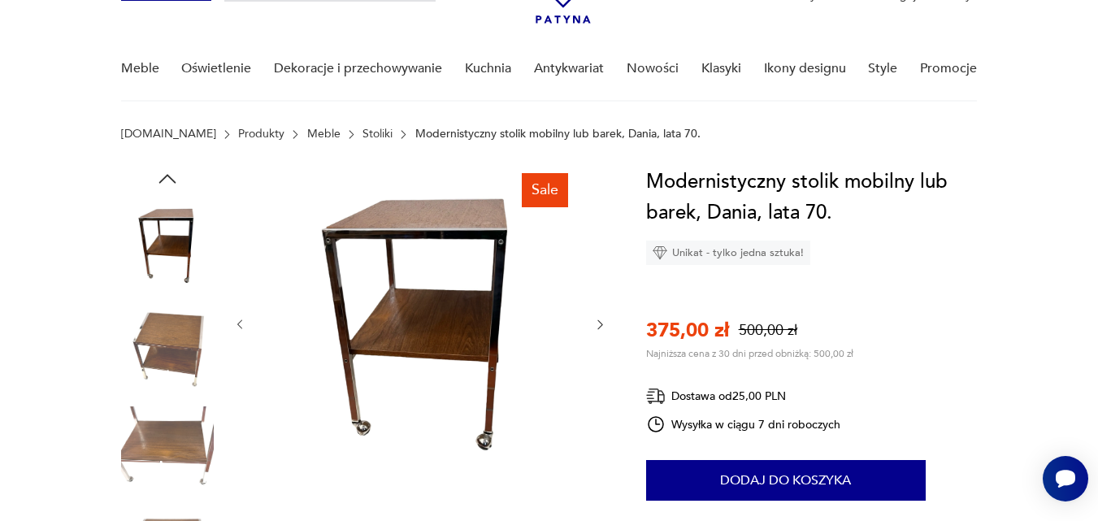
click at [169, 336] on img at bounding box center [167, 349] width 93 height 93
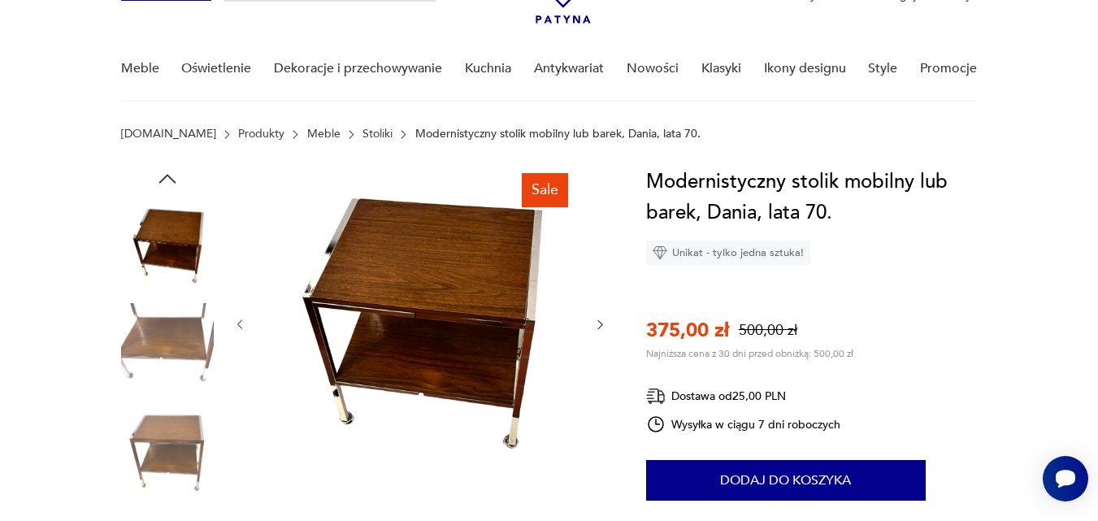
click at [176, 345] on img at bounding box center [167, 349] width 93 height 93
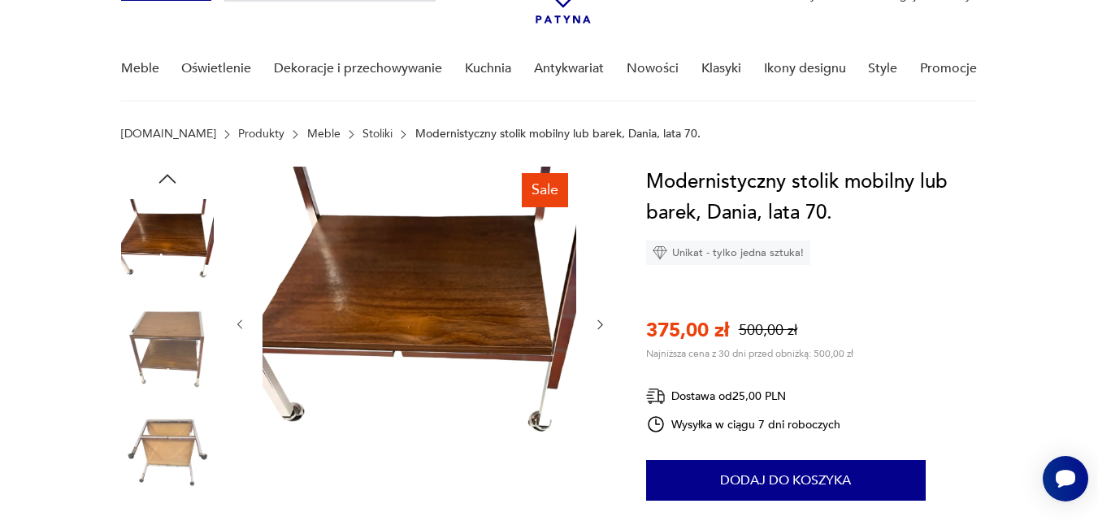
click at [176, 345] on img at bounding box center [167, 349] width 93 height 93
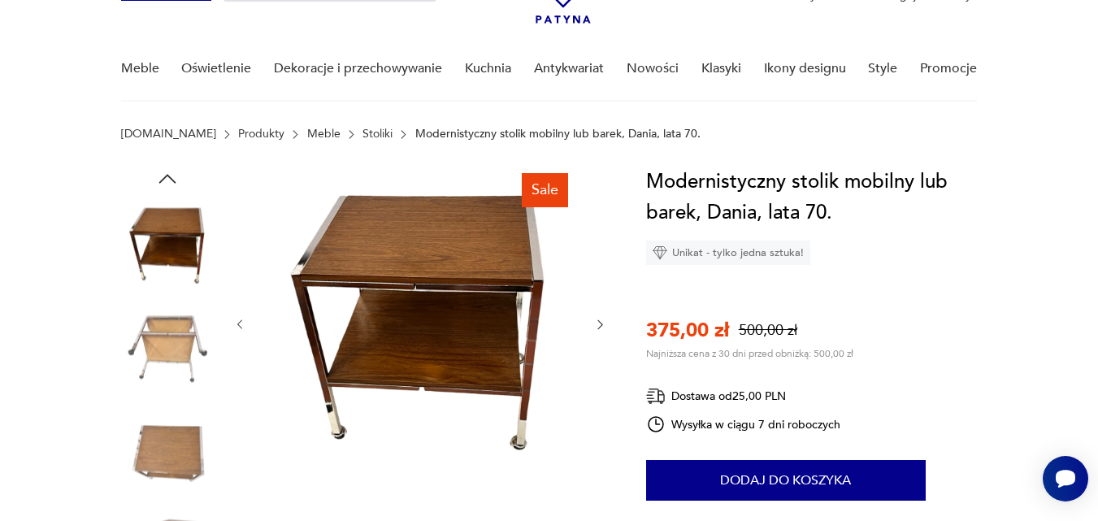
click at [176, 347] on img at bounding box center [167, 349] width 93 height 93
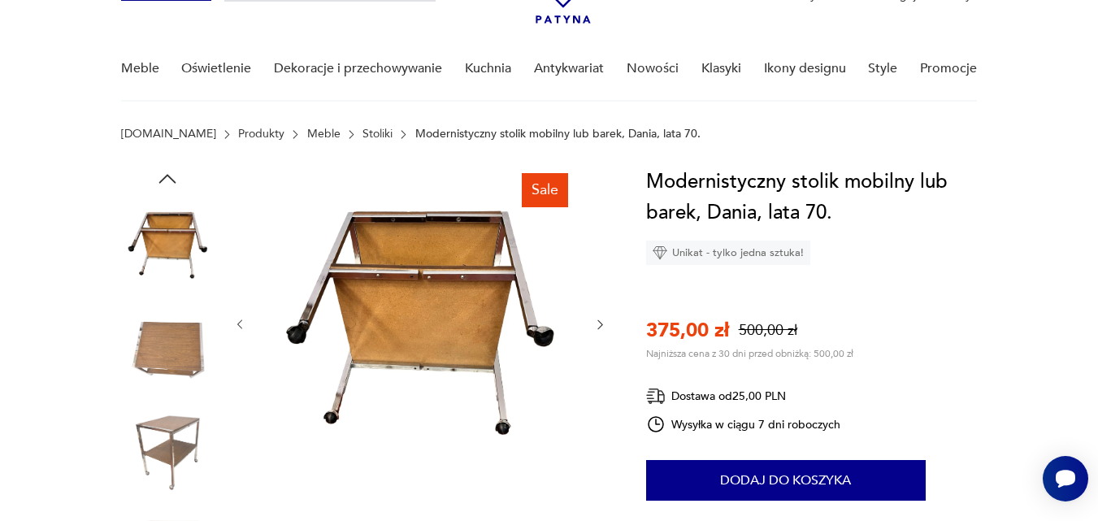
click at [177, 348] on img at bounding box center [167, 349] width 93 height 93
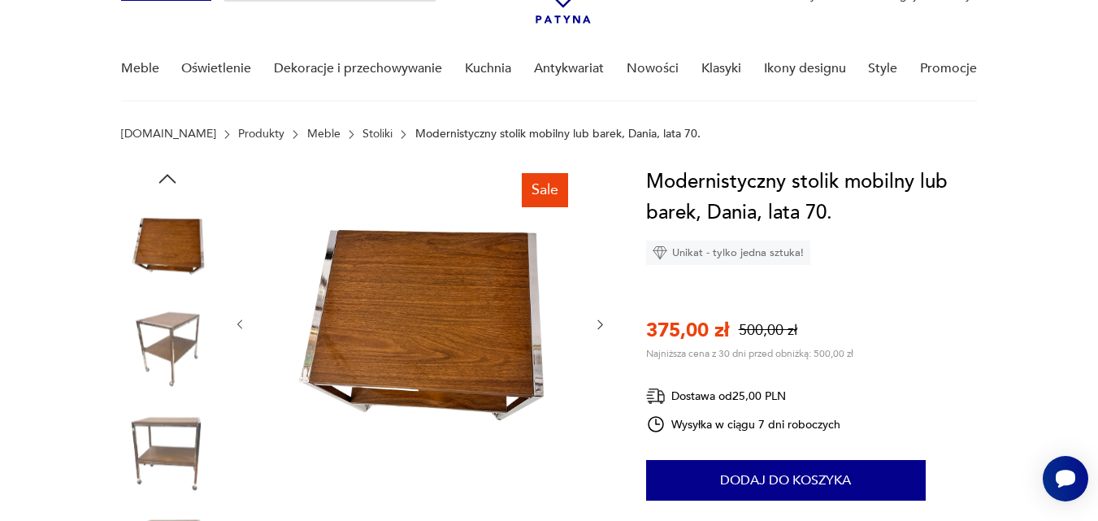
click at [166, 251] on img at bounding box center [167, 245] width 93 height 93
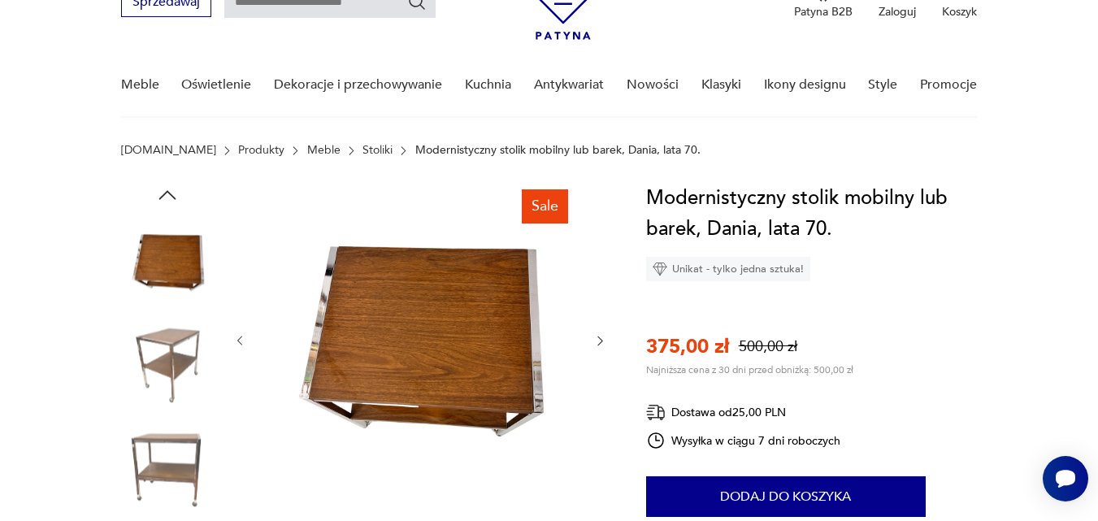
scroll to position [58, 0]
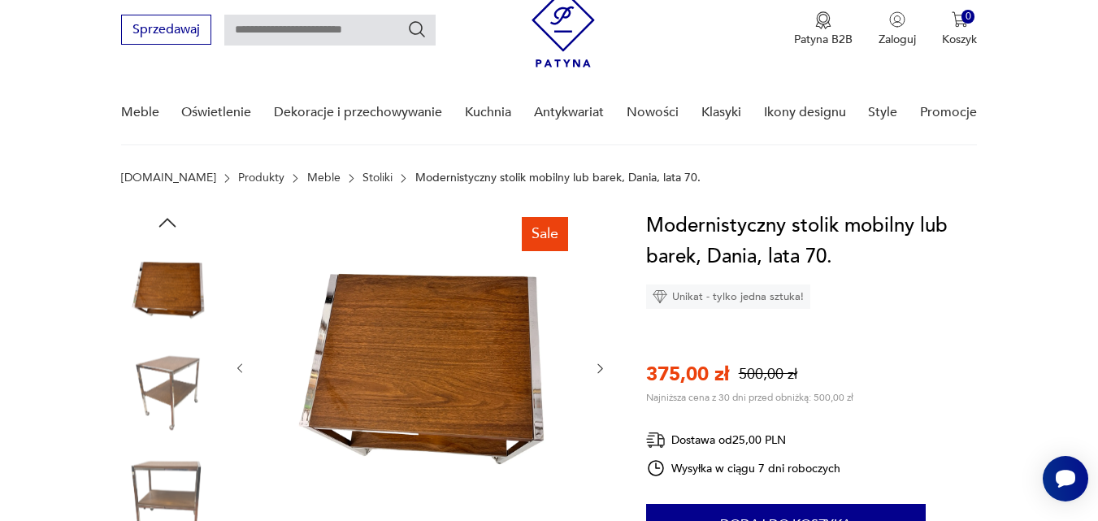
click at [174, 224] on icon "button" at bounding box center [166, 222] width 17 height 9
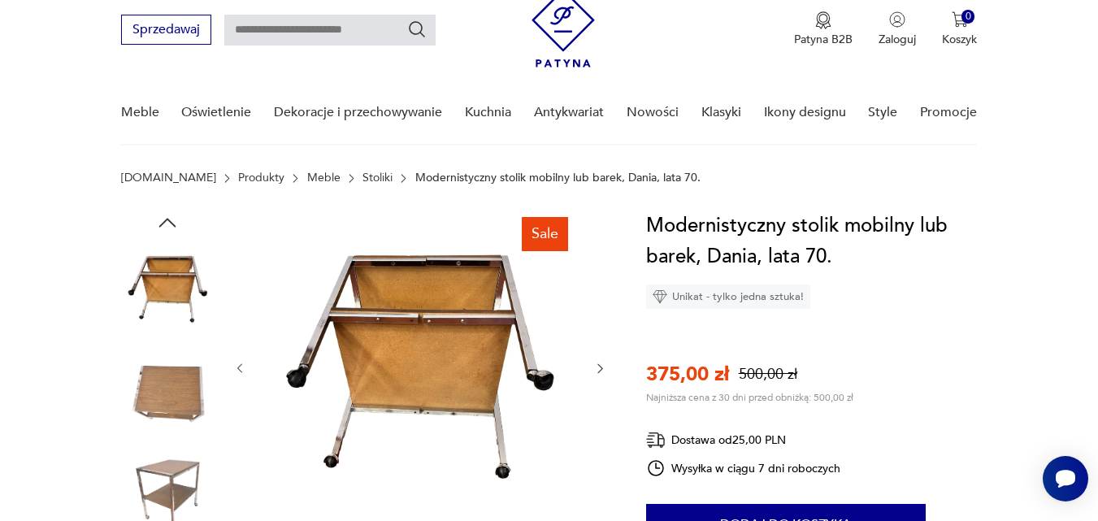
click at [180, 310] on img at bounding box center [167, 289] width 93 height 93
click at [420, 345] on img at bounding box center [419, 367] width 314 height 314
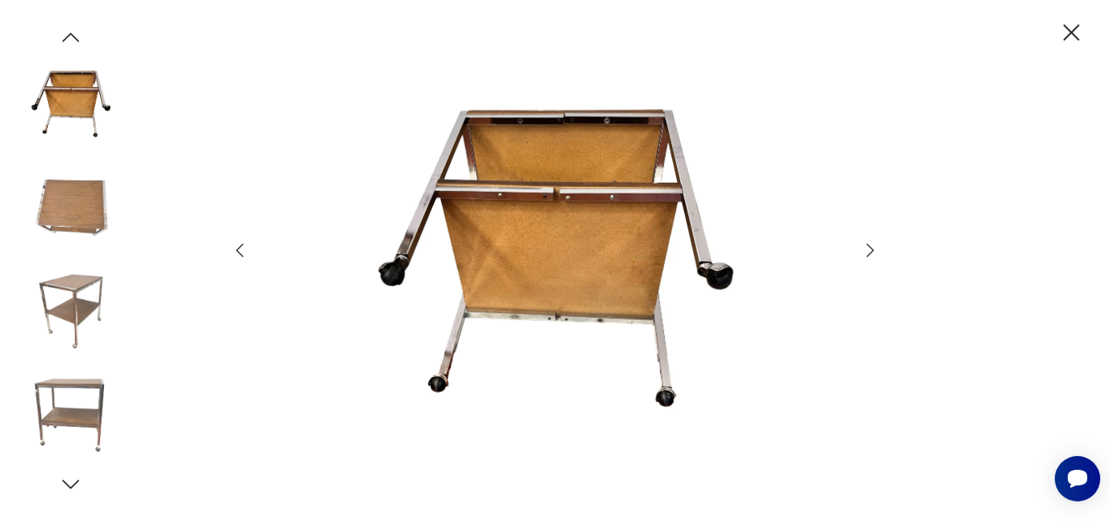
click at [633, 220] on img at bounding box center [555, 258] width 579 height 417
click at [70, 381] on img at bounding box center [70, 414] width 93 height 93
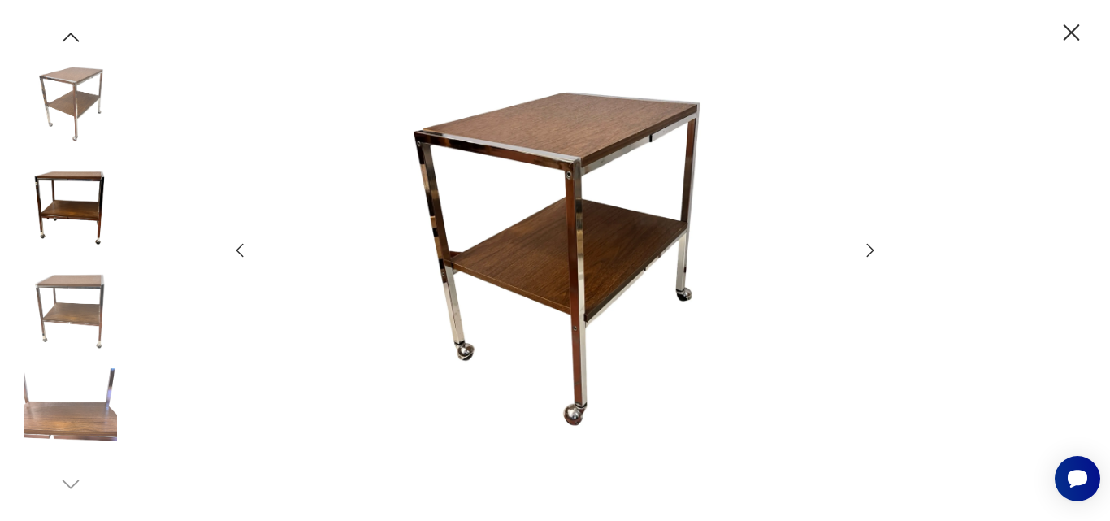
click at [75, 373] on img at bounding box center [70, 414] width 93 height 93
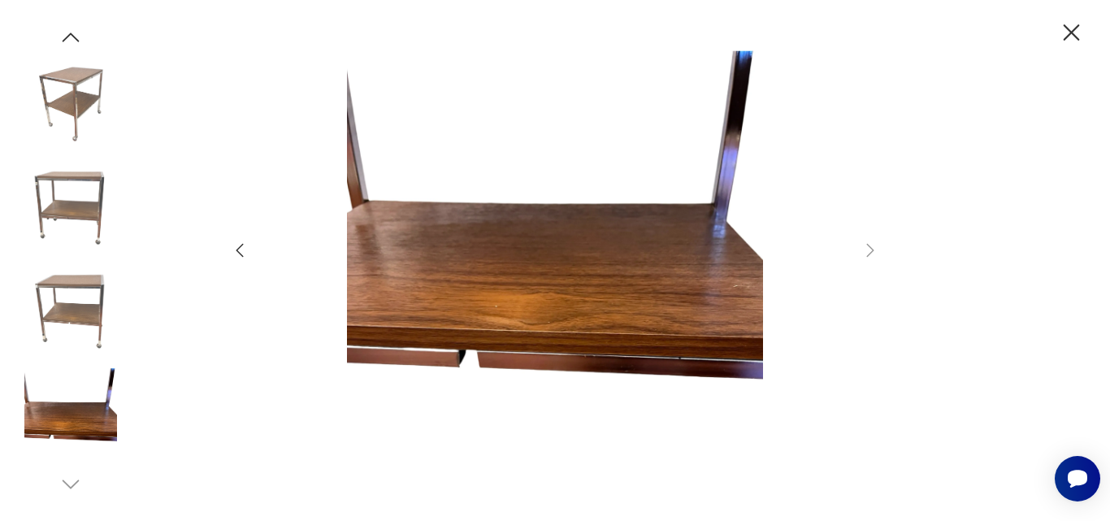
click at [76, 323] on img at bounding box center [70, 311] width 93 height 93
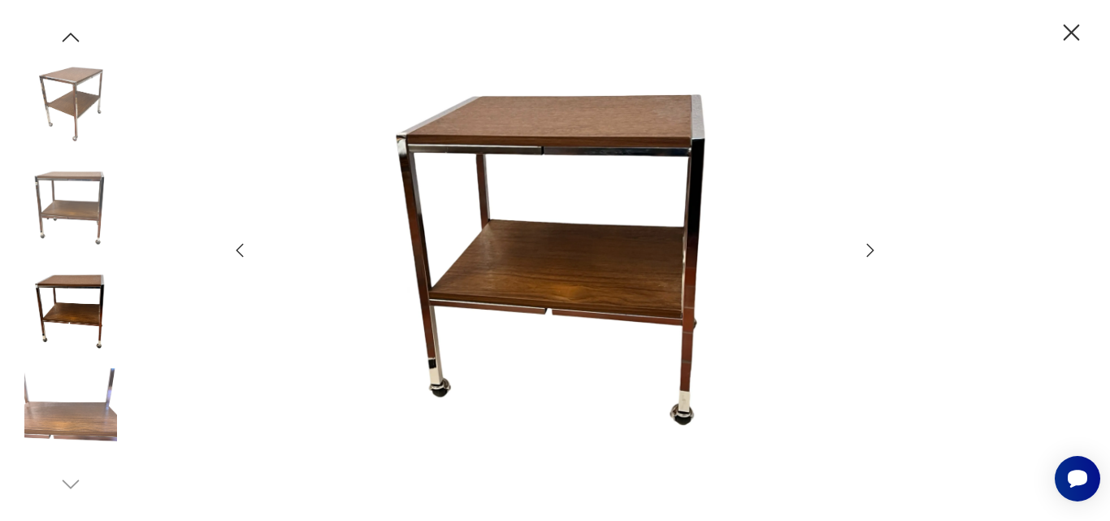
click at [69, 228] on img at bounding box center [70, 207] width 93 height 93
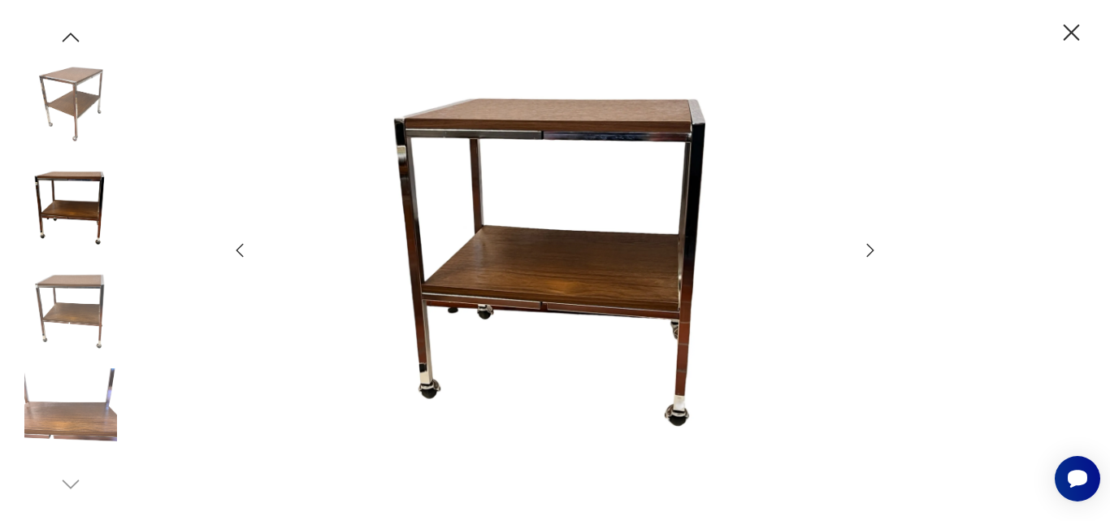
click at [1081, 41] on icon "button" at bounding box center [1071, 33] width 28 height 28
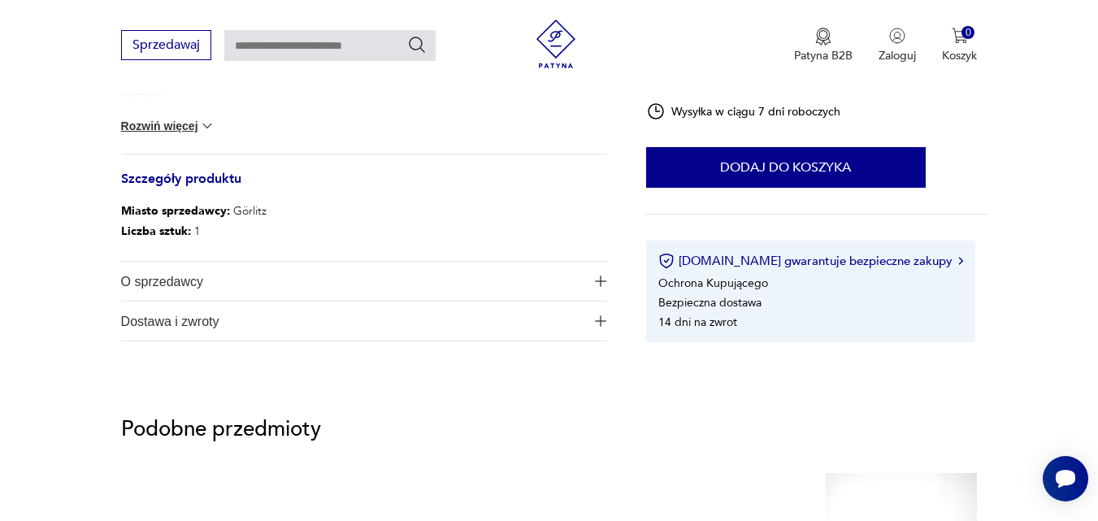
scroll to position [821, 0]
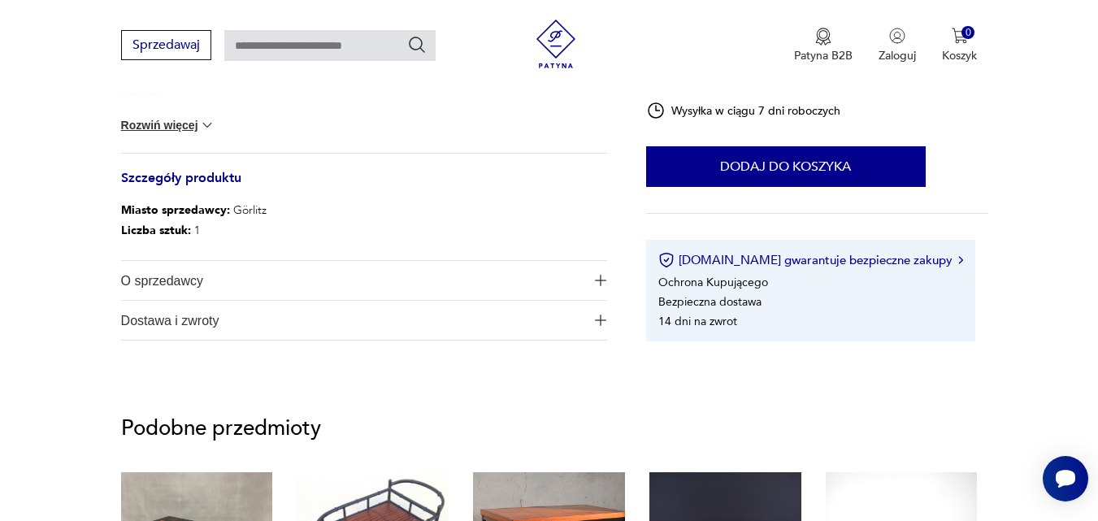
click at [597, 293] on button "O sprzedawcy" at bounding box center [364, 280] width 486 height 39
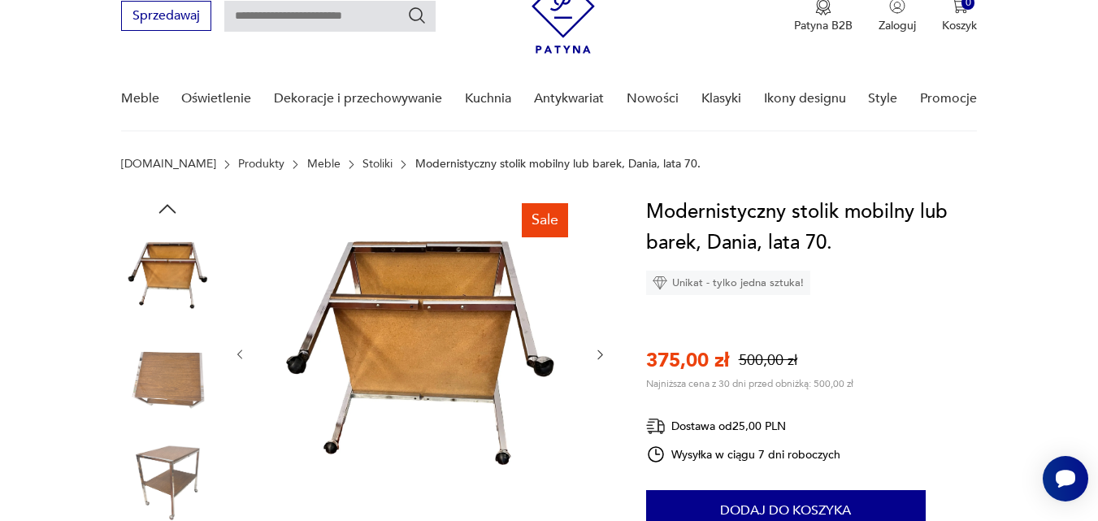
scroll to position [71, 0]
click at [162, 203] on icon "button" at bounding box center [167, 209] width 24 height 24
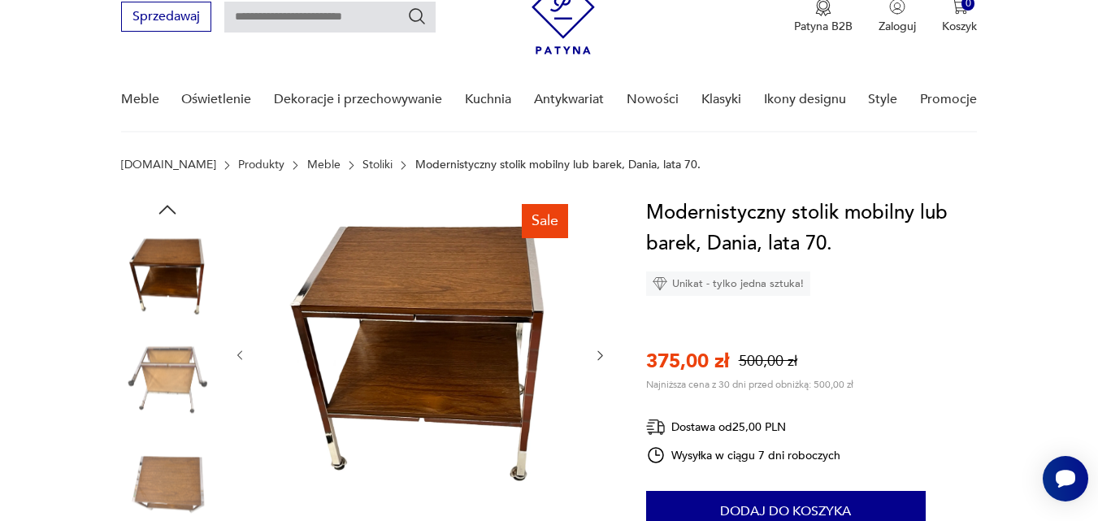
click at [162, 203] on icon "button" at bounding box center [167, 209] width 24 height 24
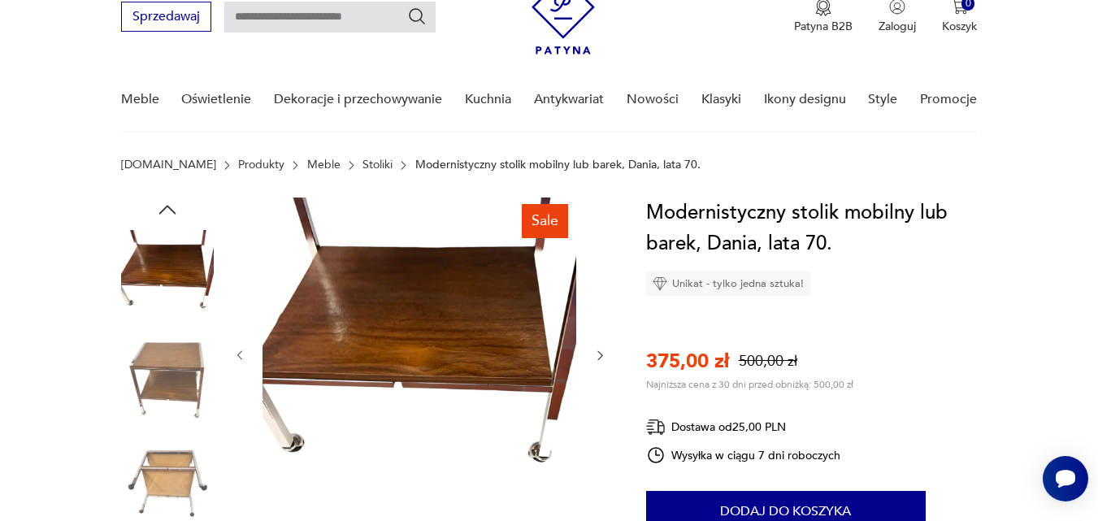
click at [162, 203] on icon "button" at bounding box center [167, 209] width 24 height 24
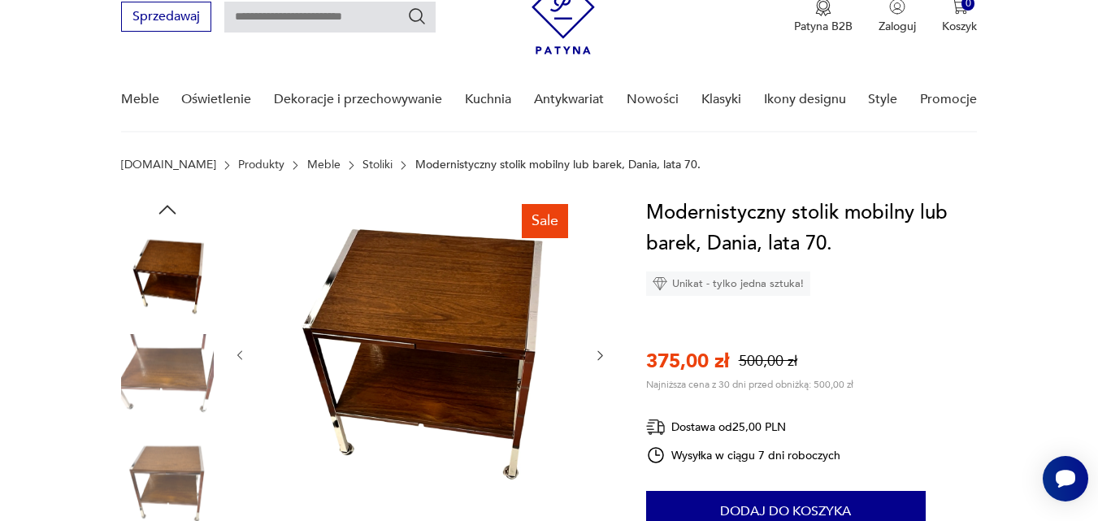
click at [163, 202] on icon "button" at bounding box center [167, 209] width 24 height 24
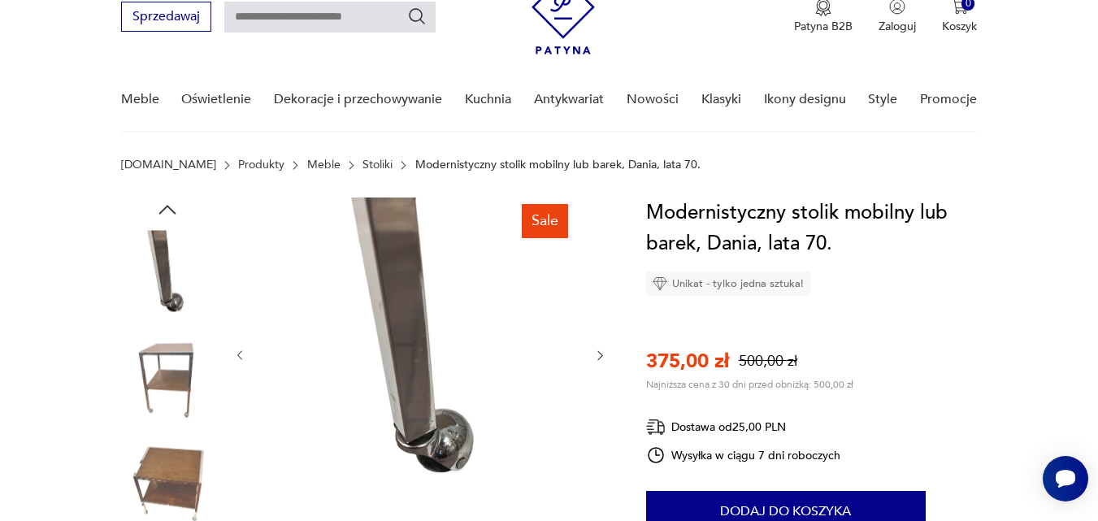
click at [163, 202] on icon "button" at bounding box center [167, 209] width 24 height 24
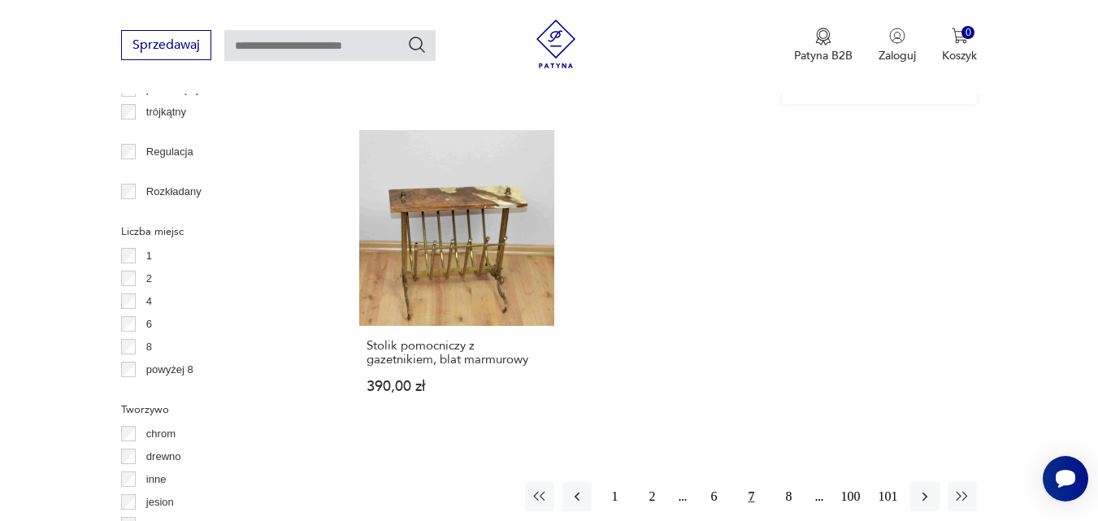
scroll to position [2255, 0]
click at [787, 481] on button "8" at bounding box center [788, 495] width 29 height 29
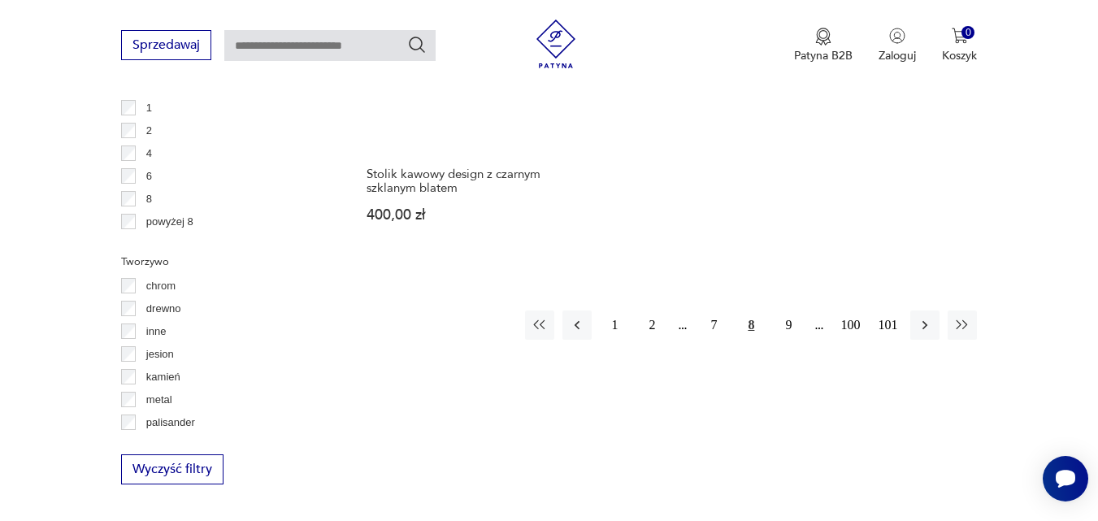
scroll to position [2404, 0]
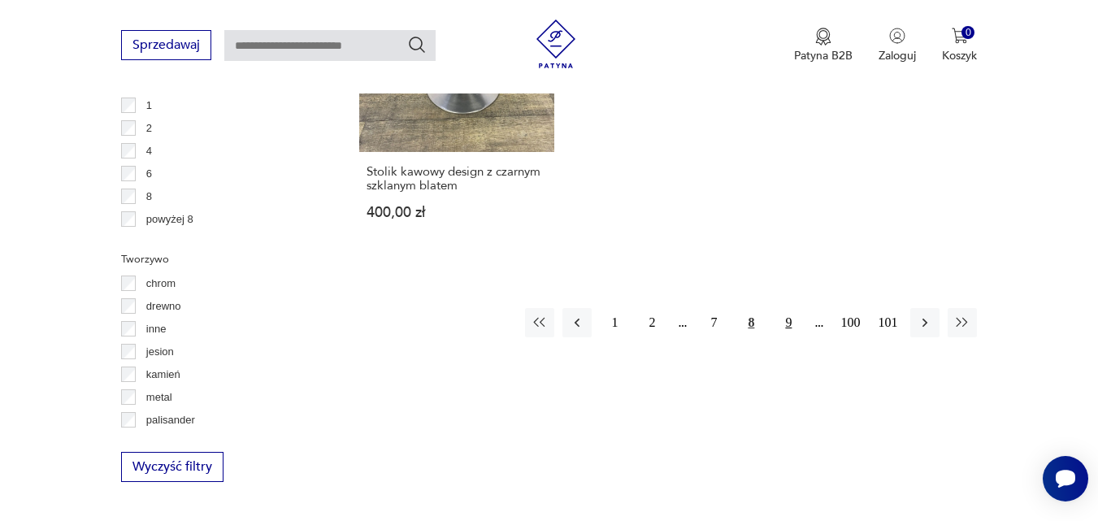
click at [782, 318] on button "9" at bounding box center [788, 322] width 29 height 29
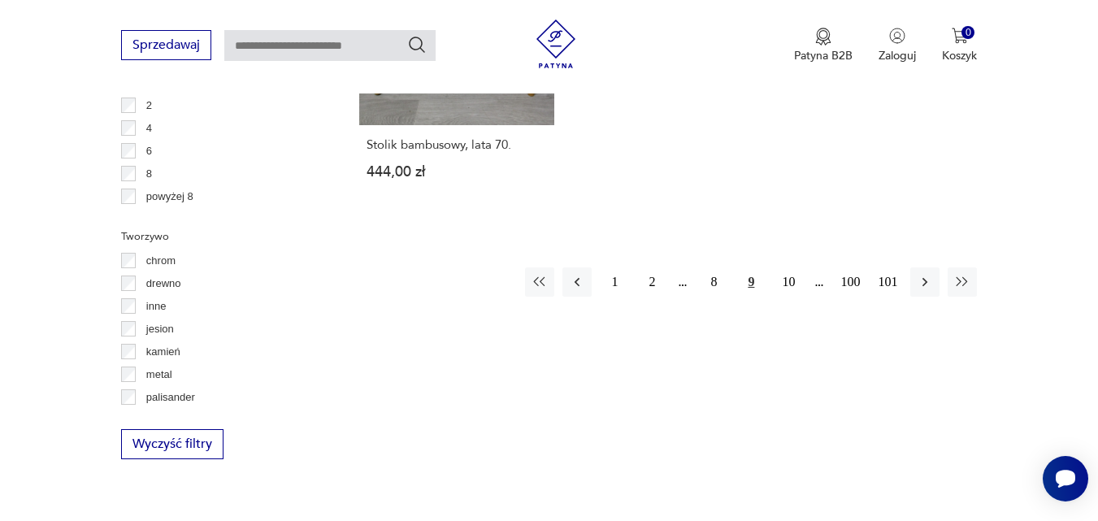
scroll to position [2428, 0]
click at [787, 282] on button "10" at bounding box center [788, 281] width 29 height 29
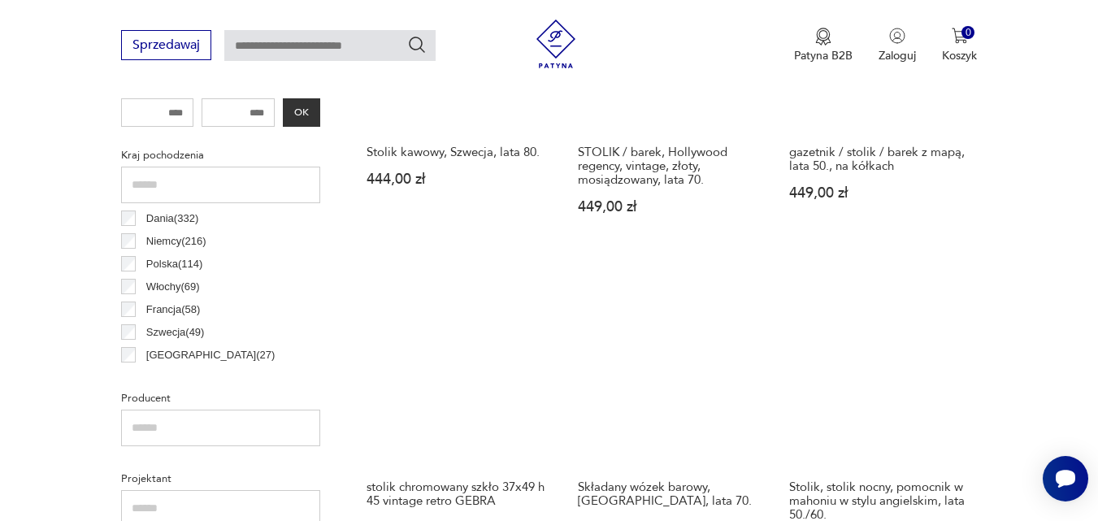
scroll to position [814, 0]
